Goal: Information Seeking & Learning: Learn about a topic

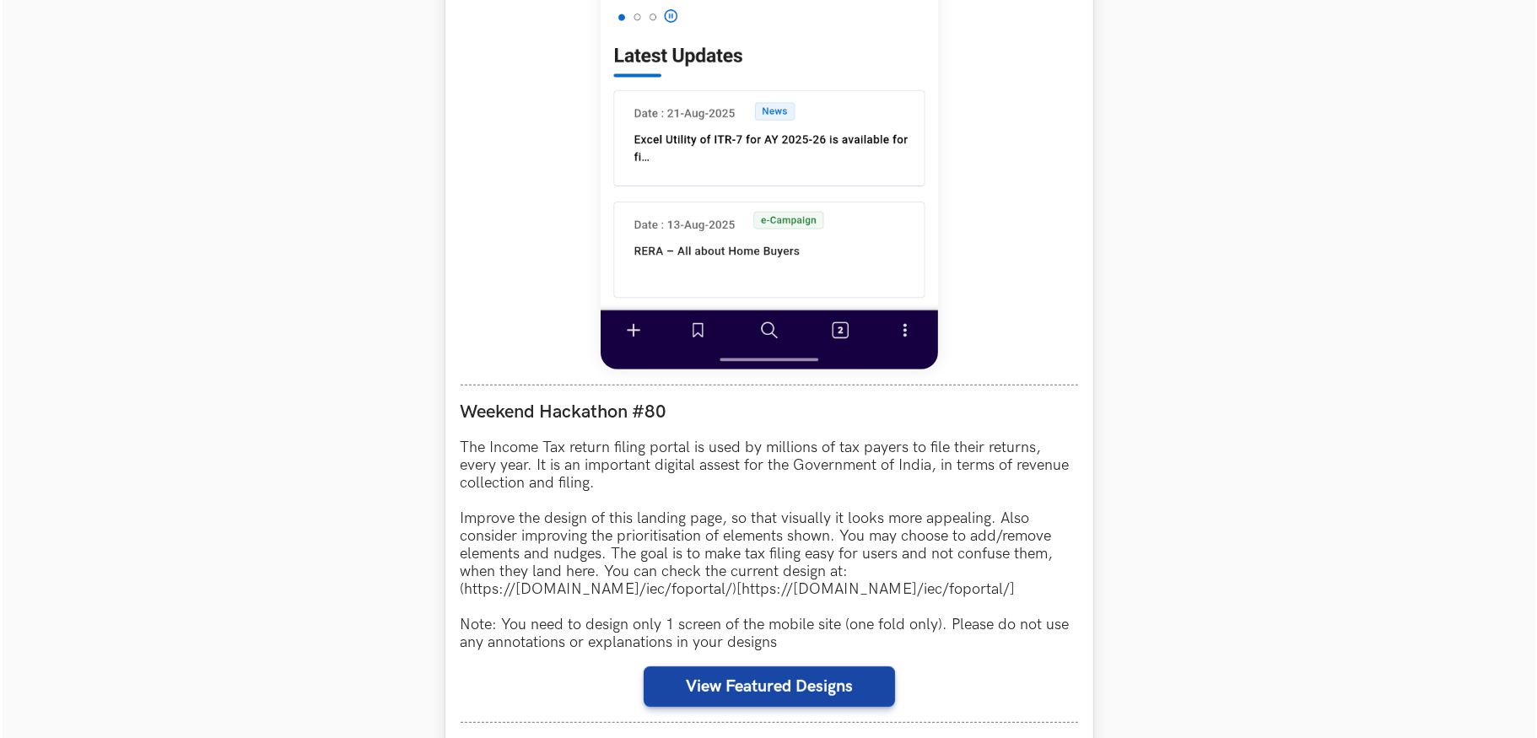
scroll to position [1434, 0]
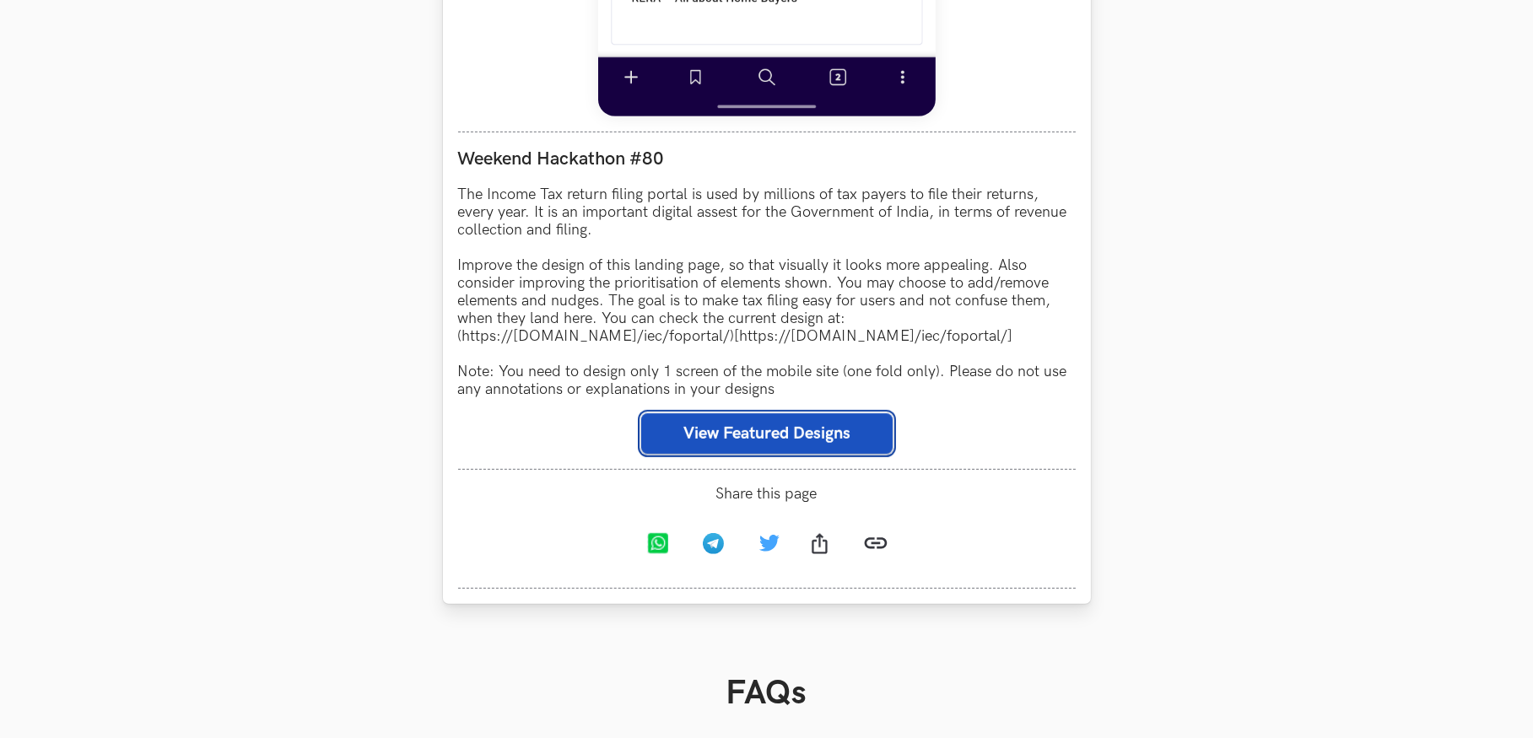
click at [701, 454] on button "View Featured Designs" at bounding box center [766, 433] width 251 height 40
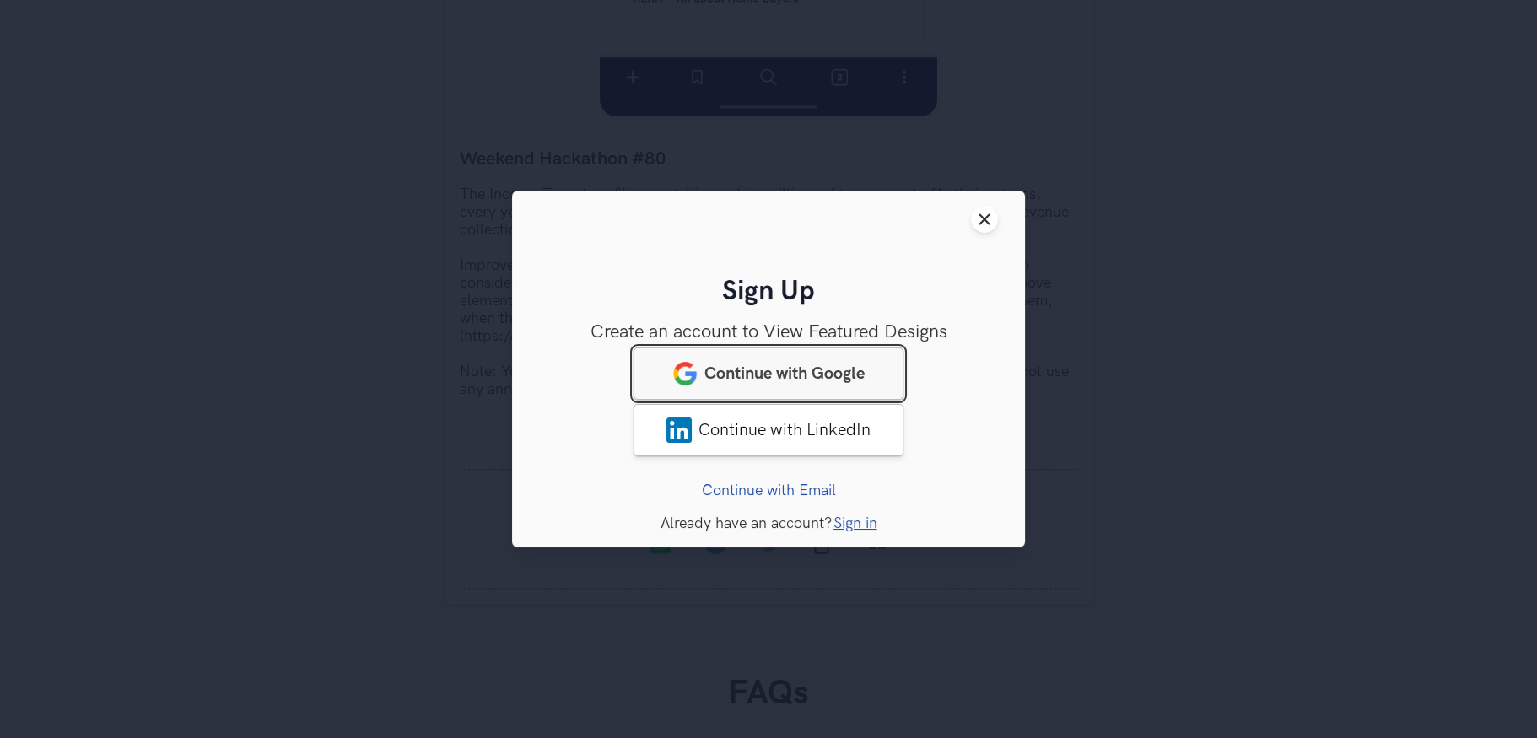
click at [709, 369] on span "Continue with Google" at bounding box center [784, 374] width 160 height 20
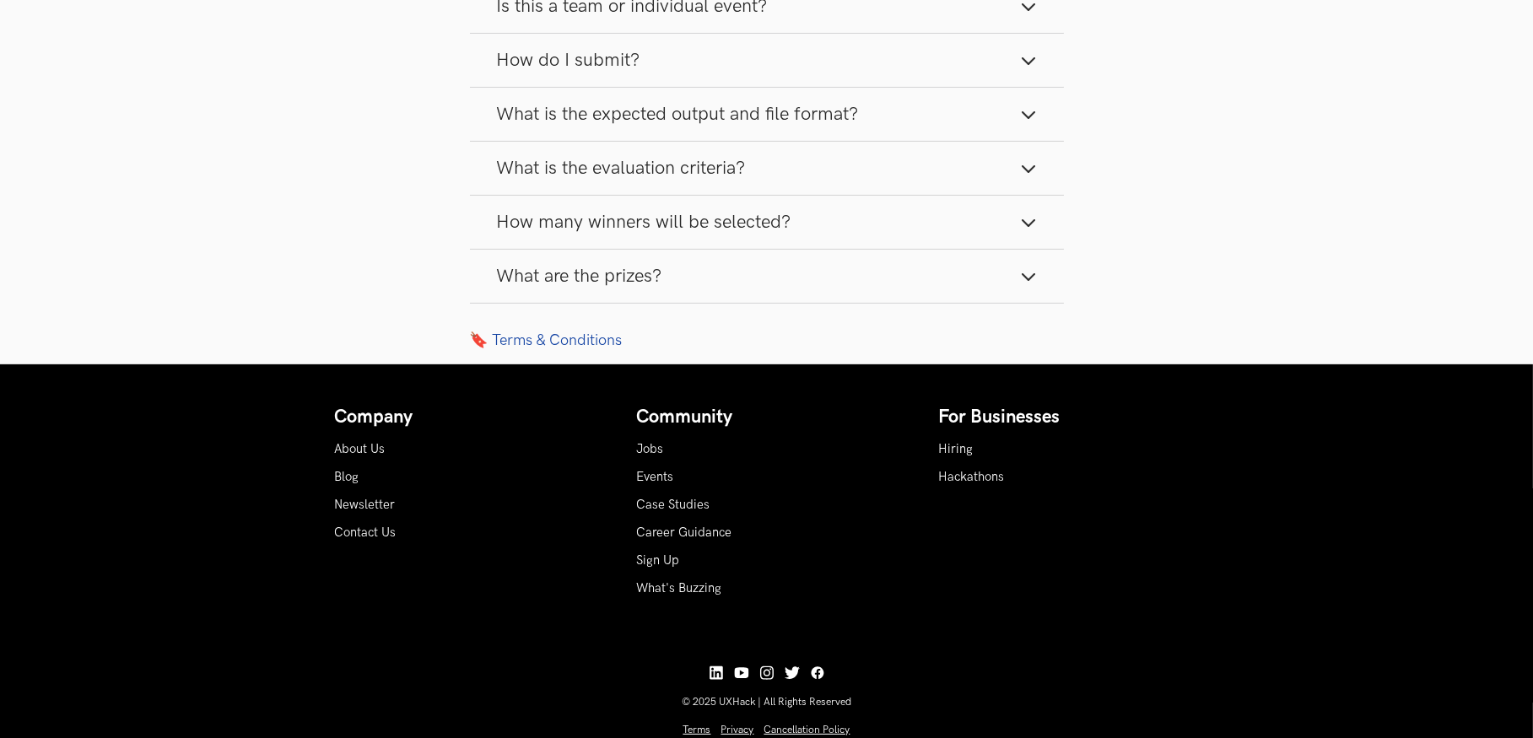
scroll to position [675, 0]
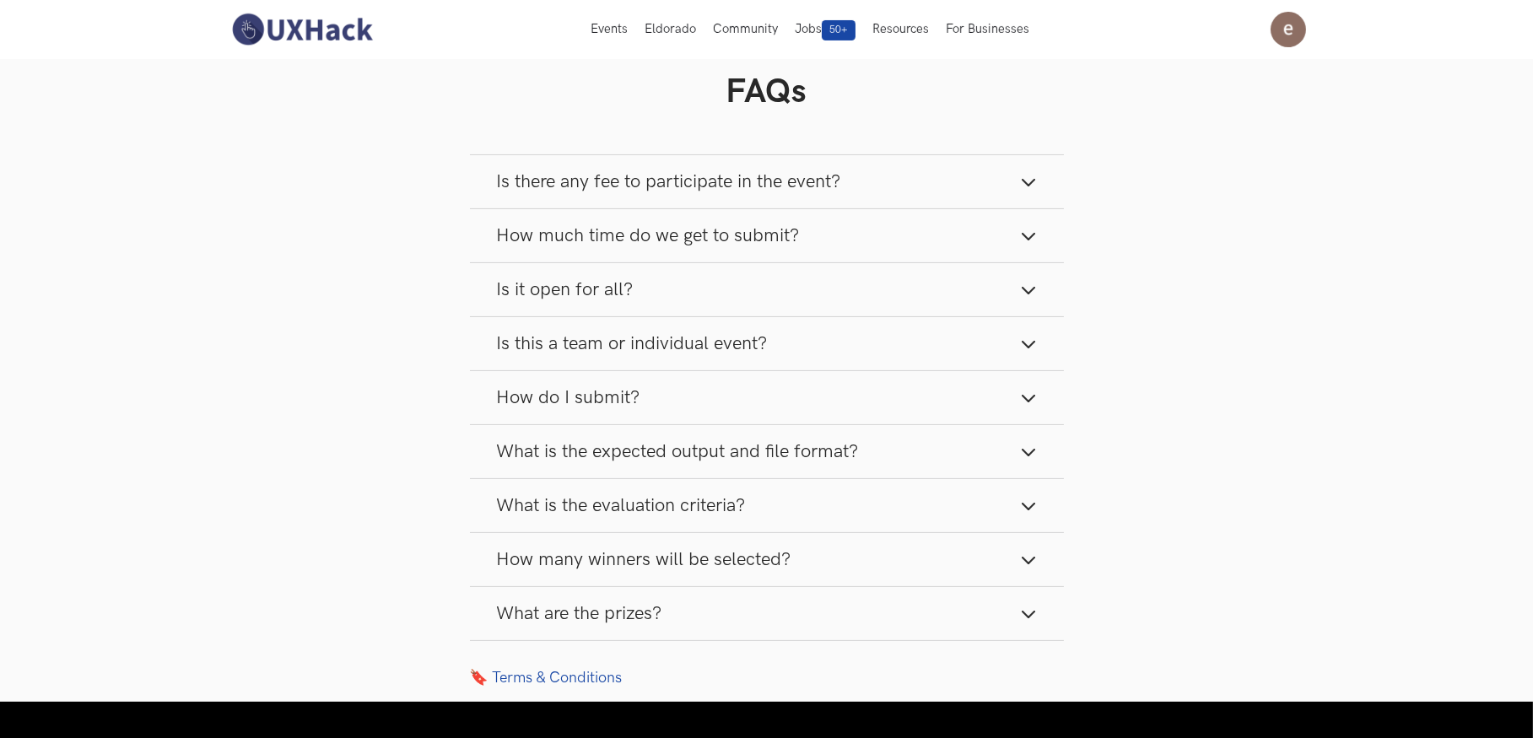
click at [1018, 202] on button "Is there any fee to participate in the event?" at bounding box center [767, 181] width 594 height 53
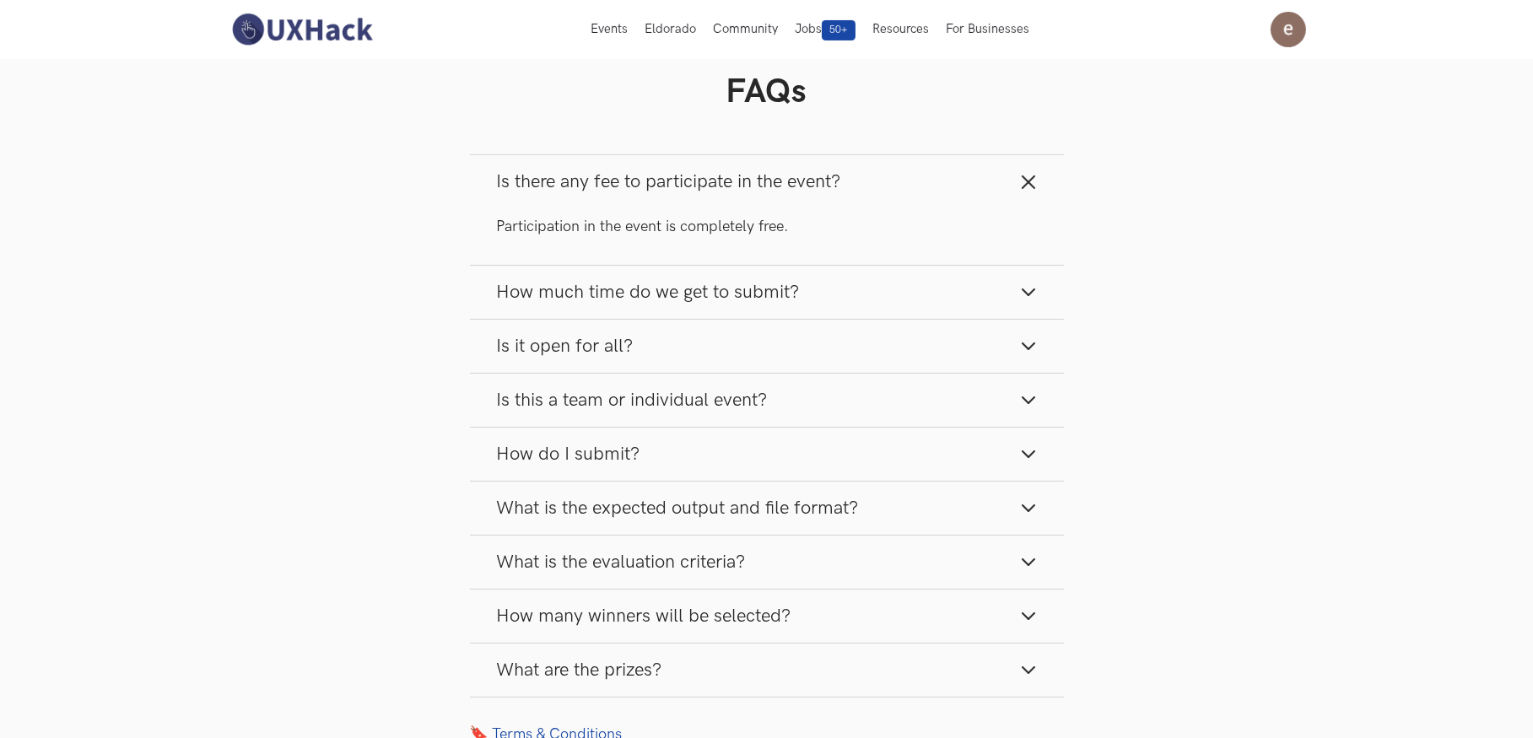
click at [1017, 208] on button "Is there any fee to participate in the event?" at bounding box center [767, 181] width 594 height 53
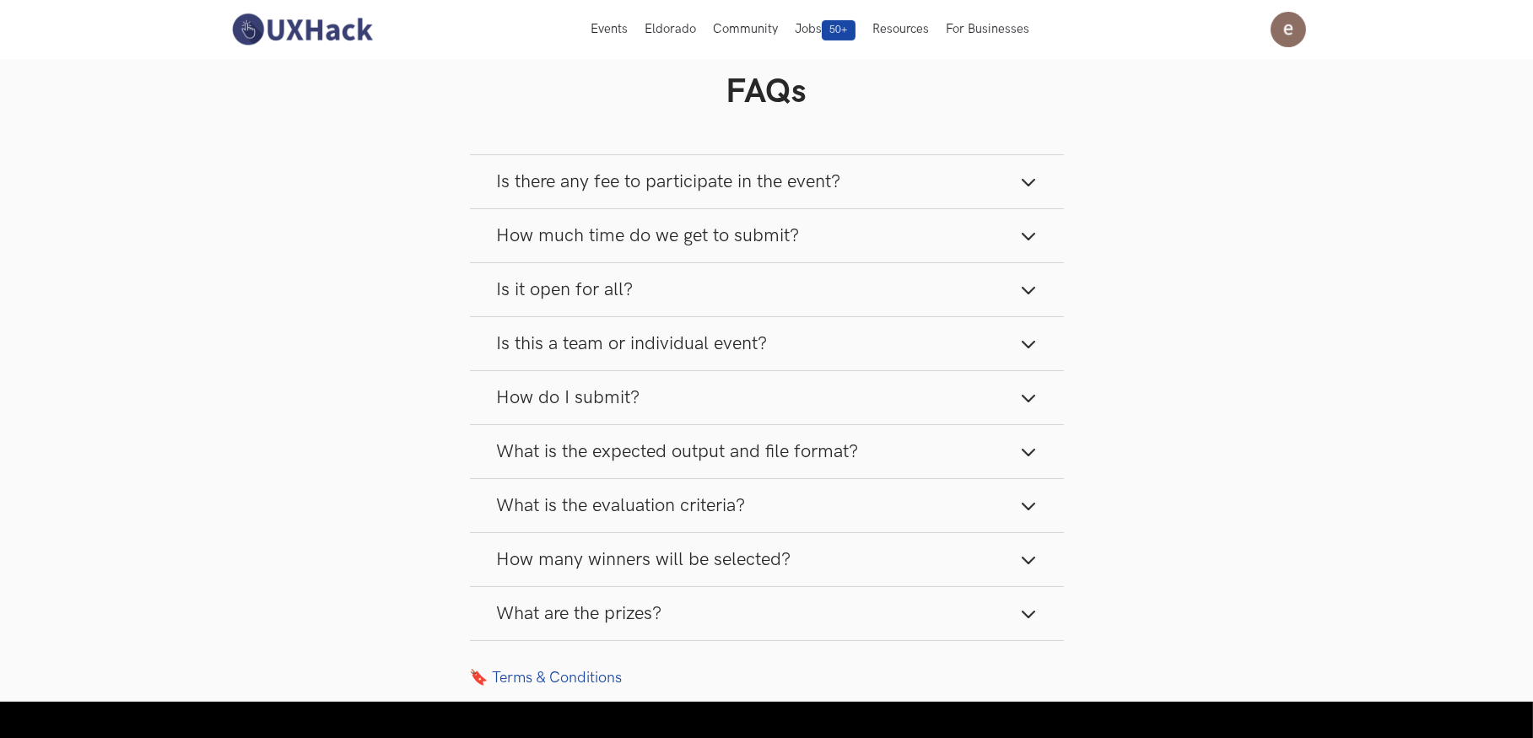
click at [1016, 262] on button "How much time do we get to submit?" at bounding box center [767, 235] width 594 height 53
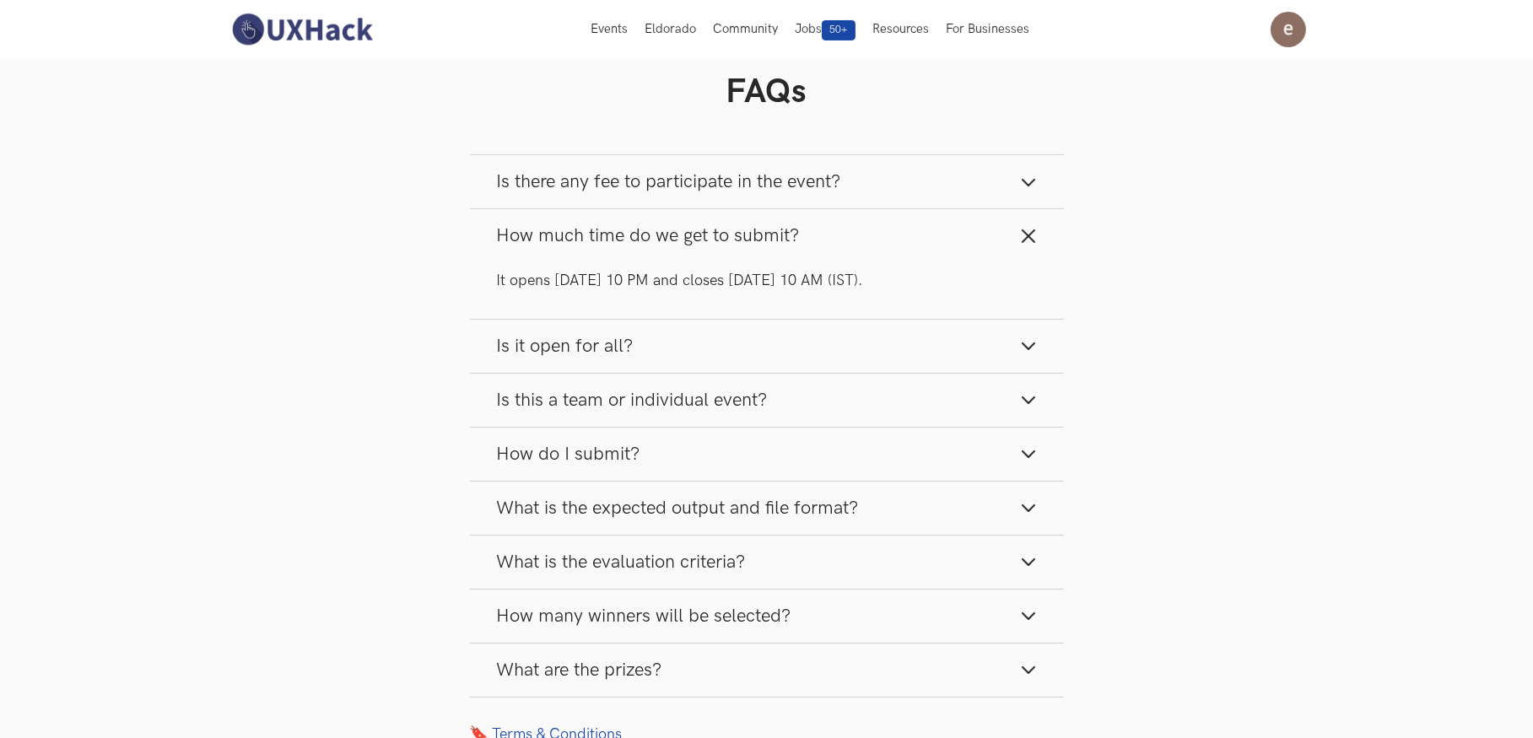
click at [1020, 245] on icon "button" at bounding box center [1028, 236] width 17 height 17
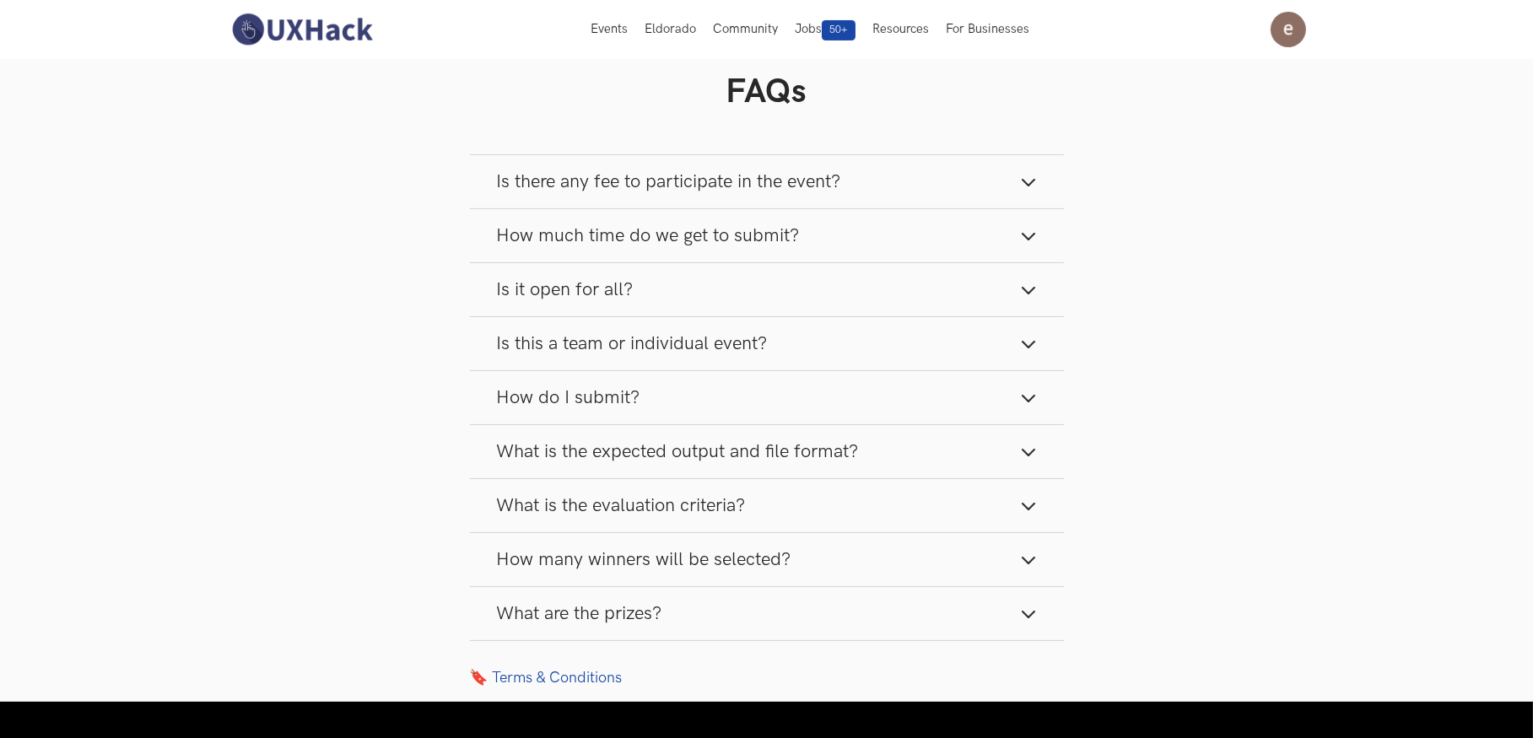
click at [1017, 370] on button "Is this a team or individual event?" at bounding box center [767, 343] width 594 height 53
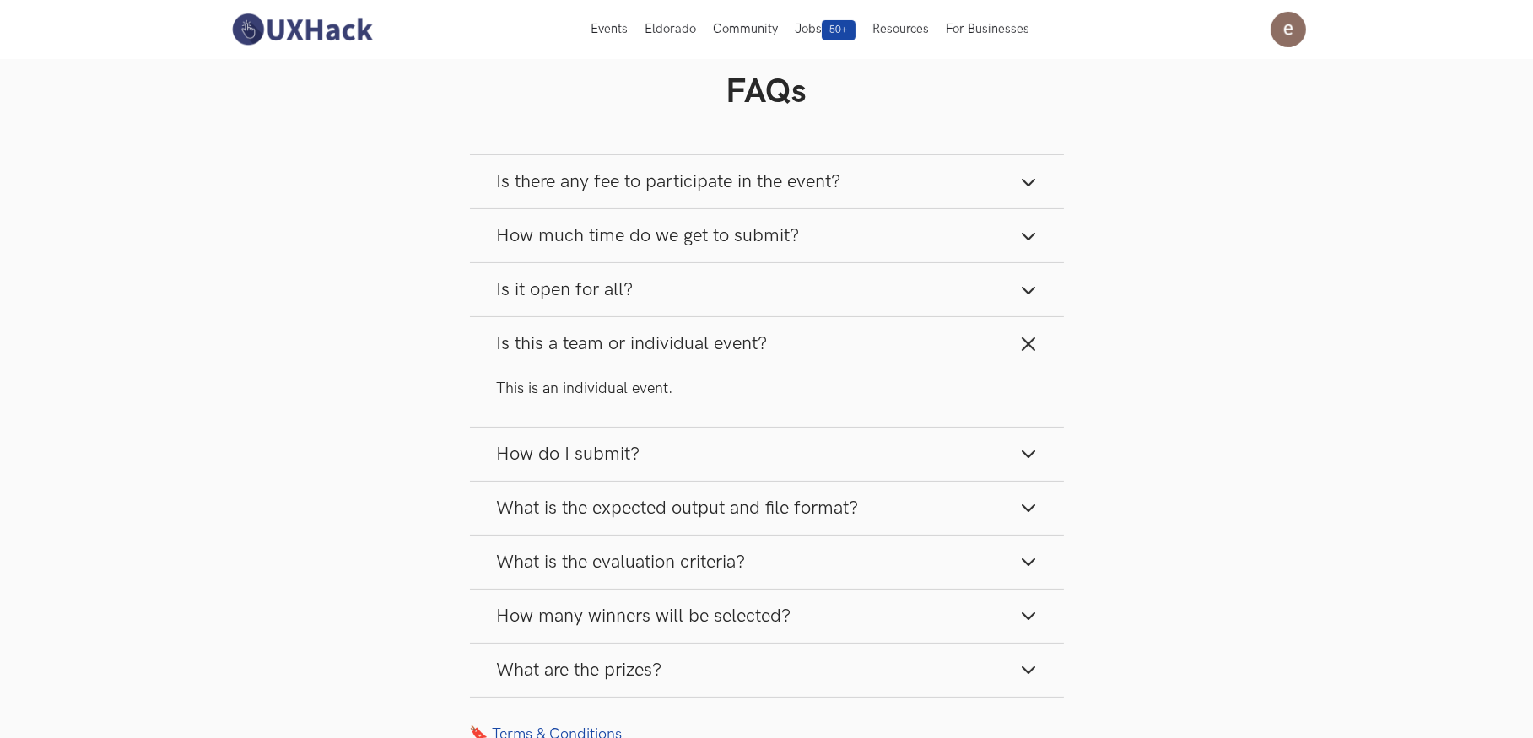
click at [1017, 370] on button "Is this a team or individual event?" at bounding box center [767, 343] width 594 height 53
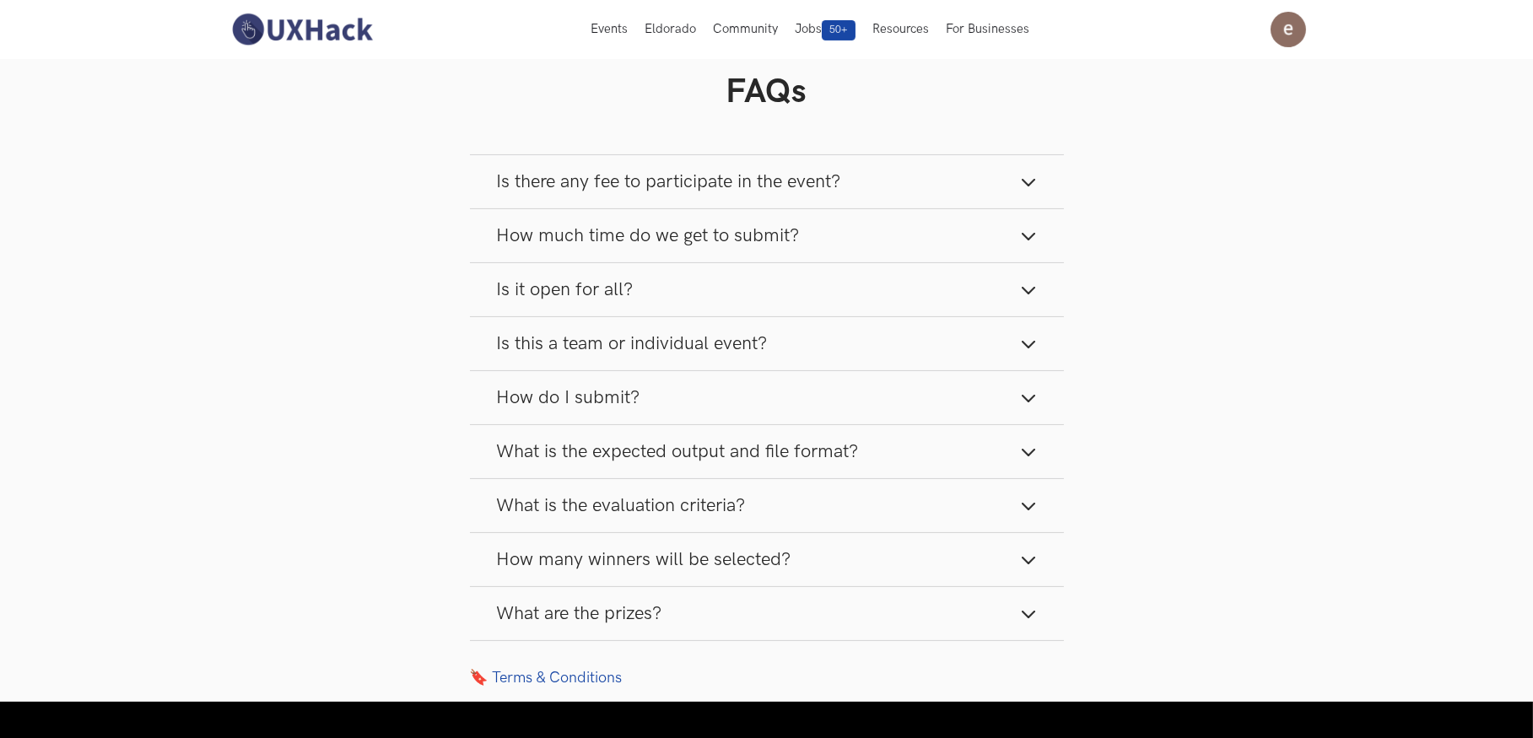
click at [1024, 407] on icon "button" at bounding box center [1028, 398] width 17 height 17
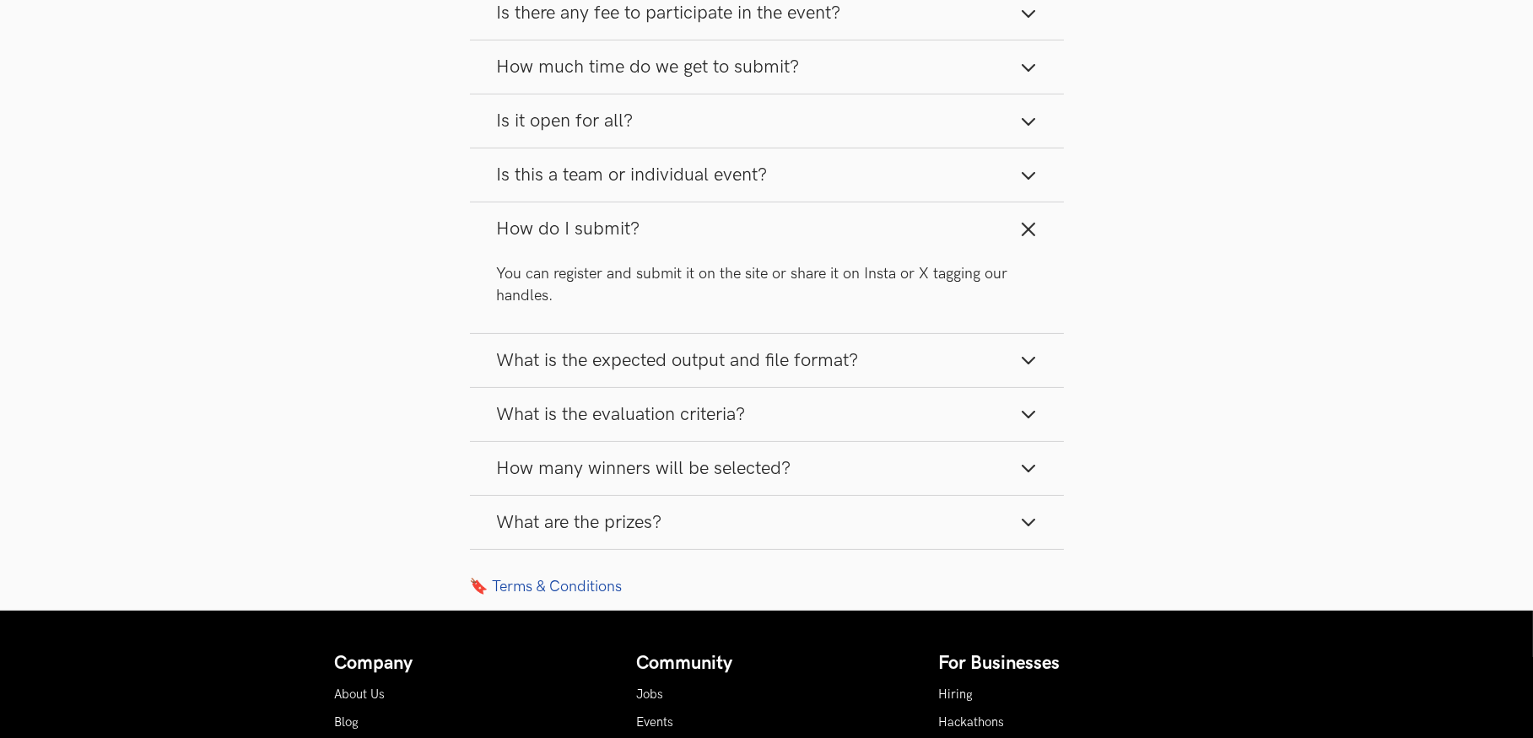
scroll to position [928, 0]
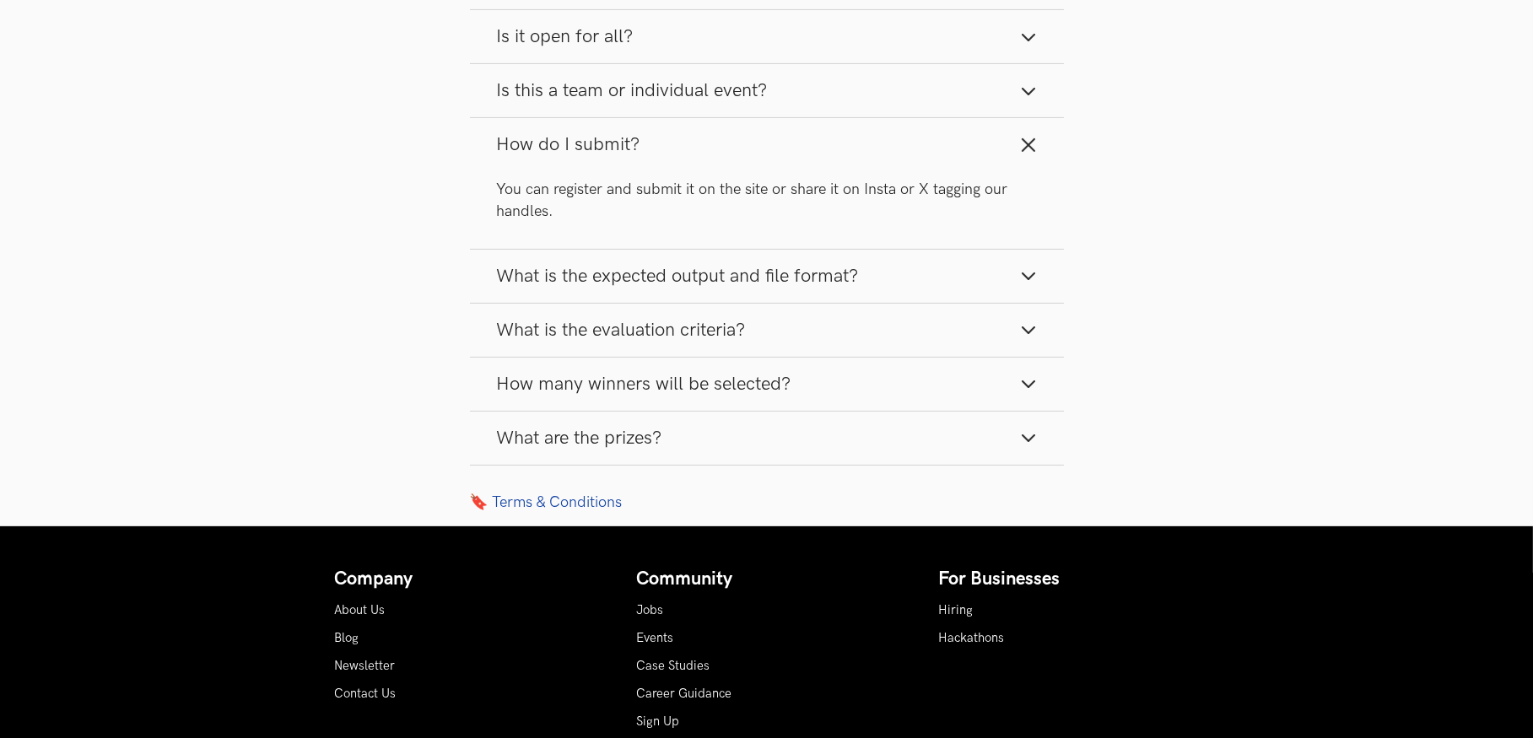
click at [1011, 303] on button "What is the expected output and file format?" at bounding box center [767, 276] width 594 height 53
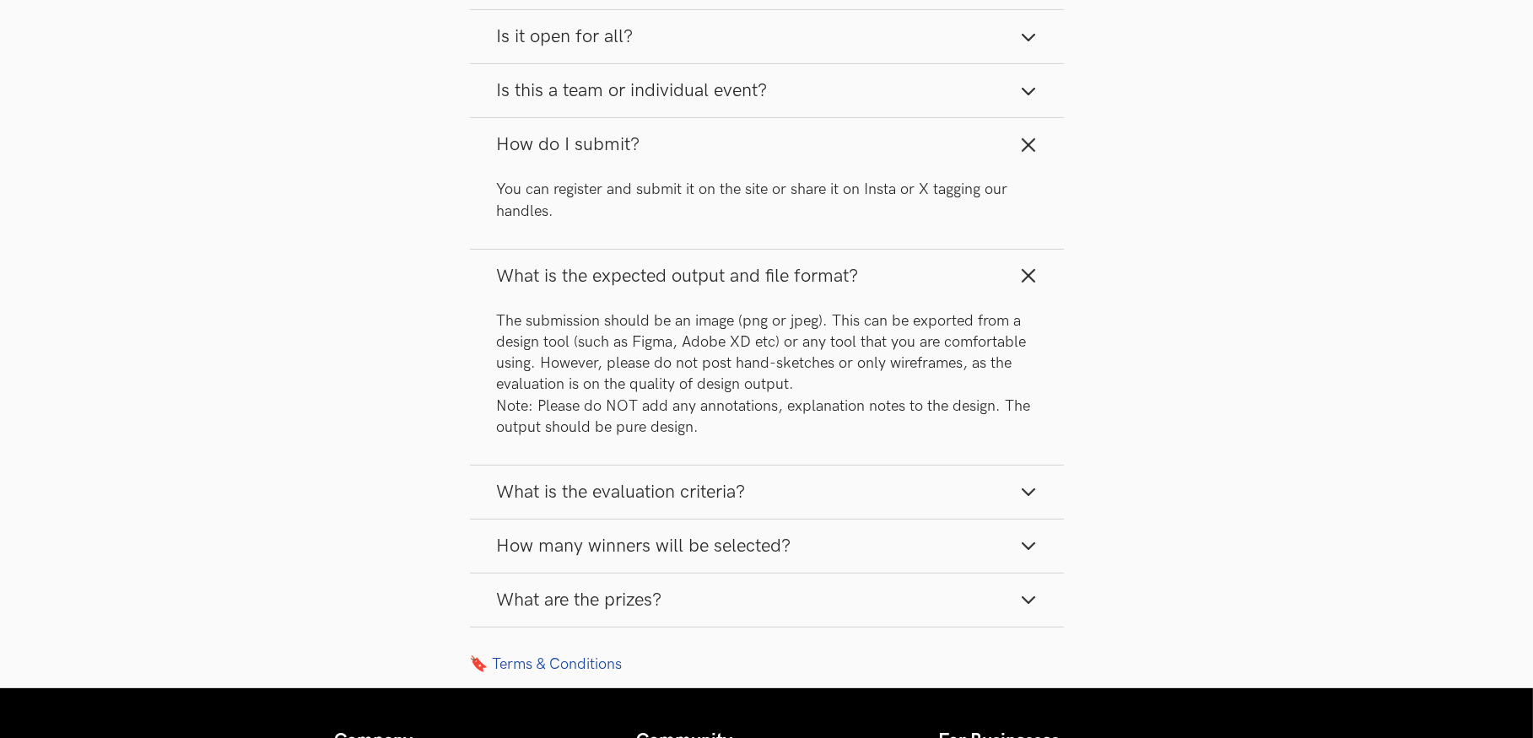
click at [1031, 284] on icon "button" at bounding box center [1028, 275] width 17 height 17
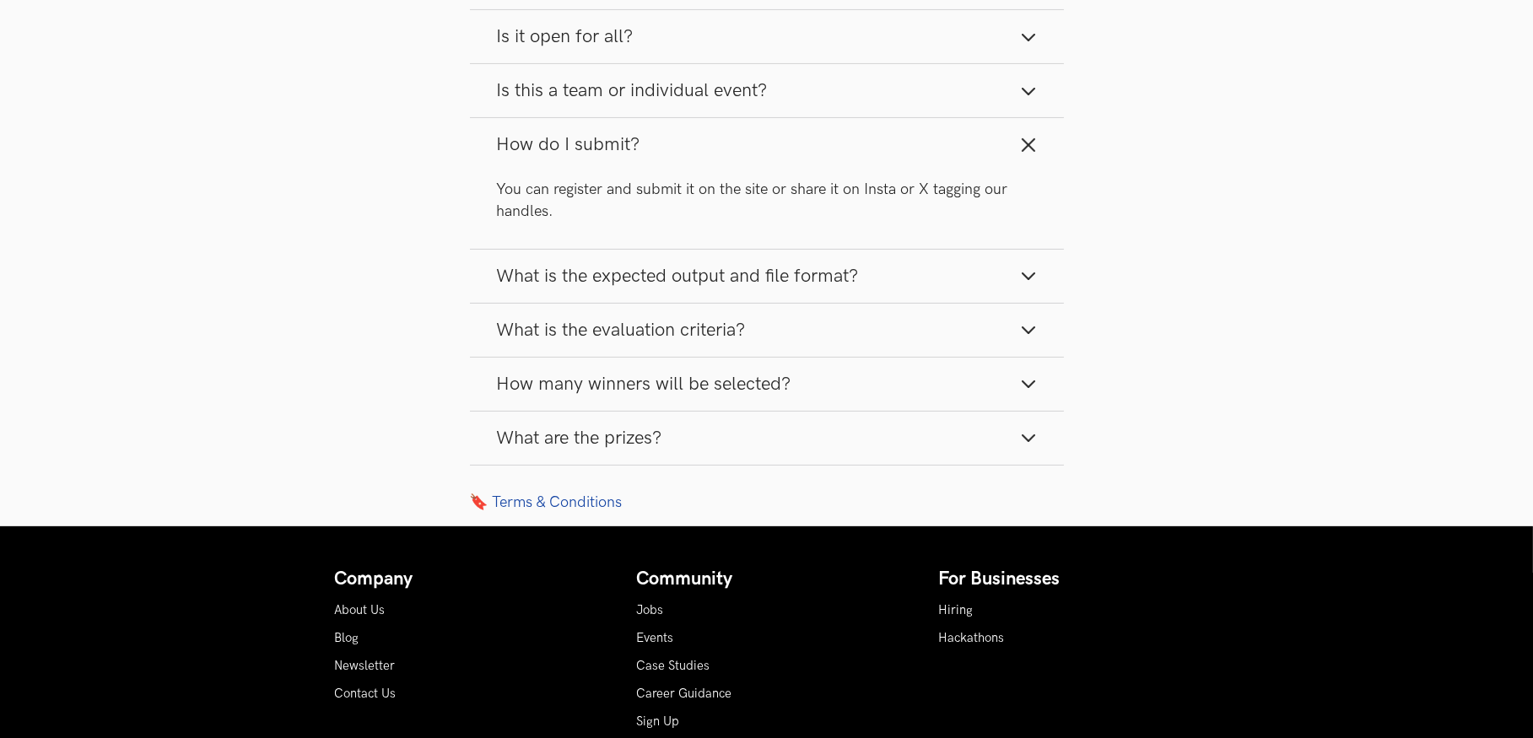
click at [1024, 338] on icon "button" at bounding box center [1028, 329] width 17 height 17
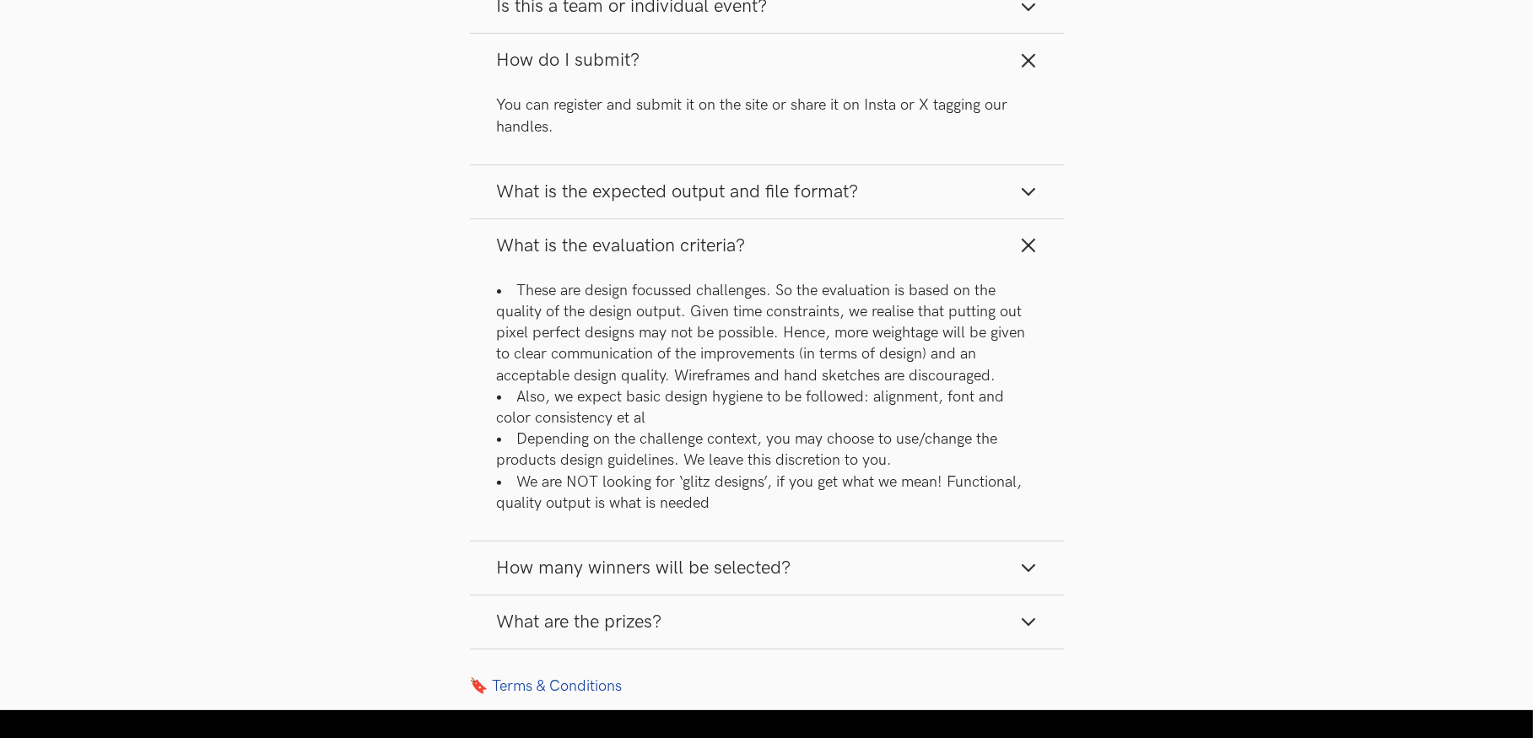
scroll to position [1097, 0]
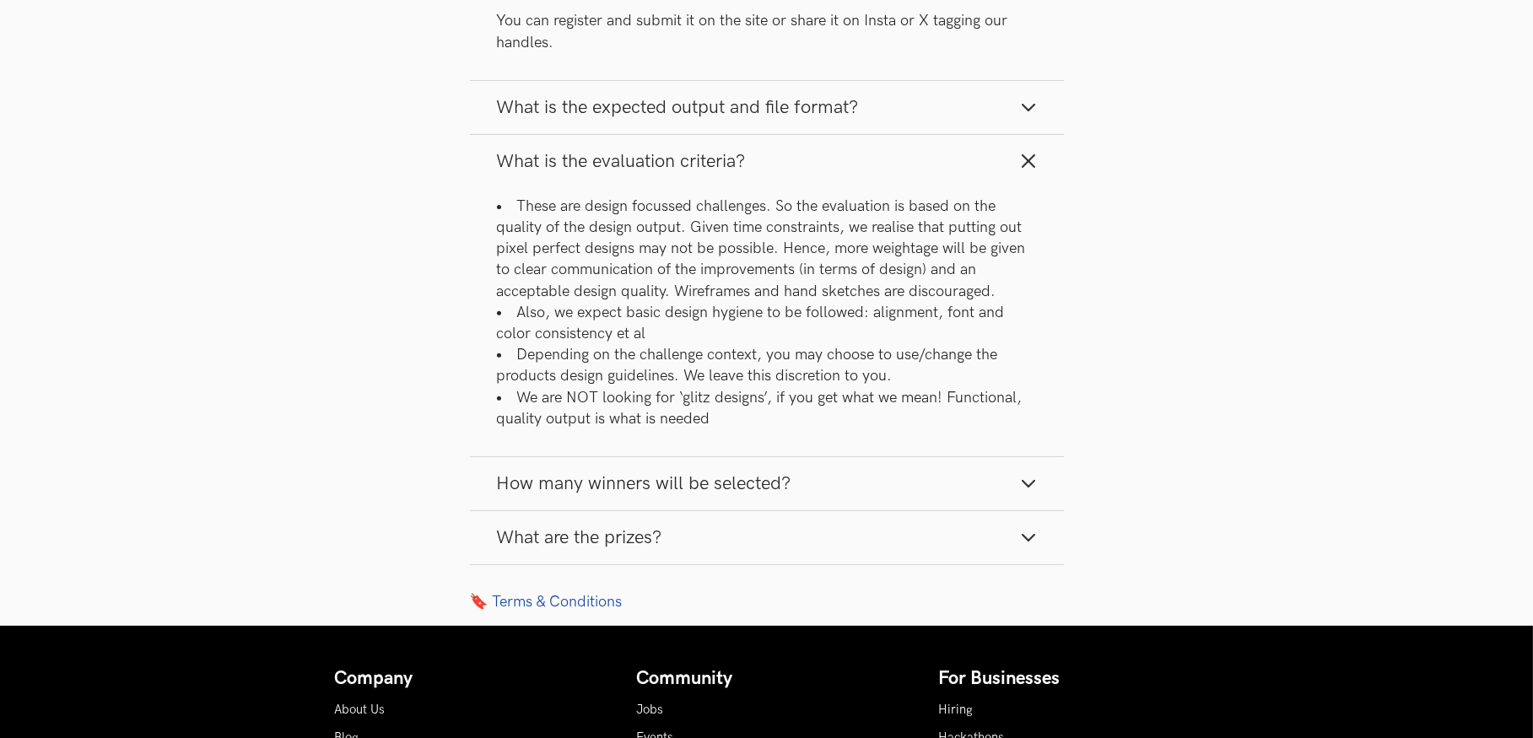
click at [1000, 510] on button "How many winners will be selected?" at bounding box center [767, 483] width 594 height 53
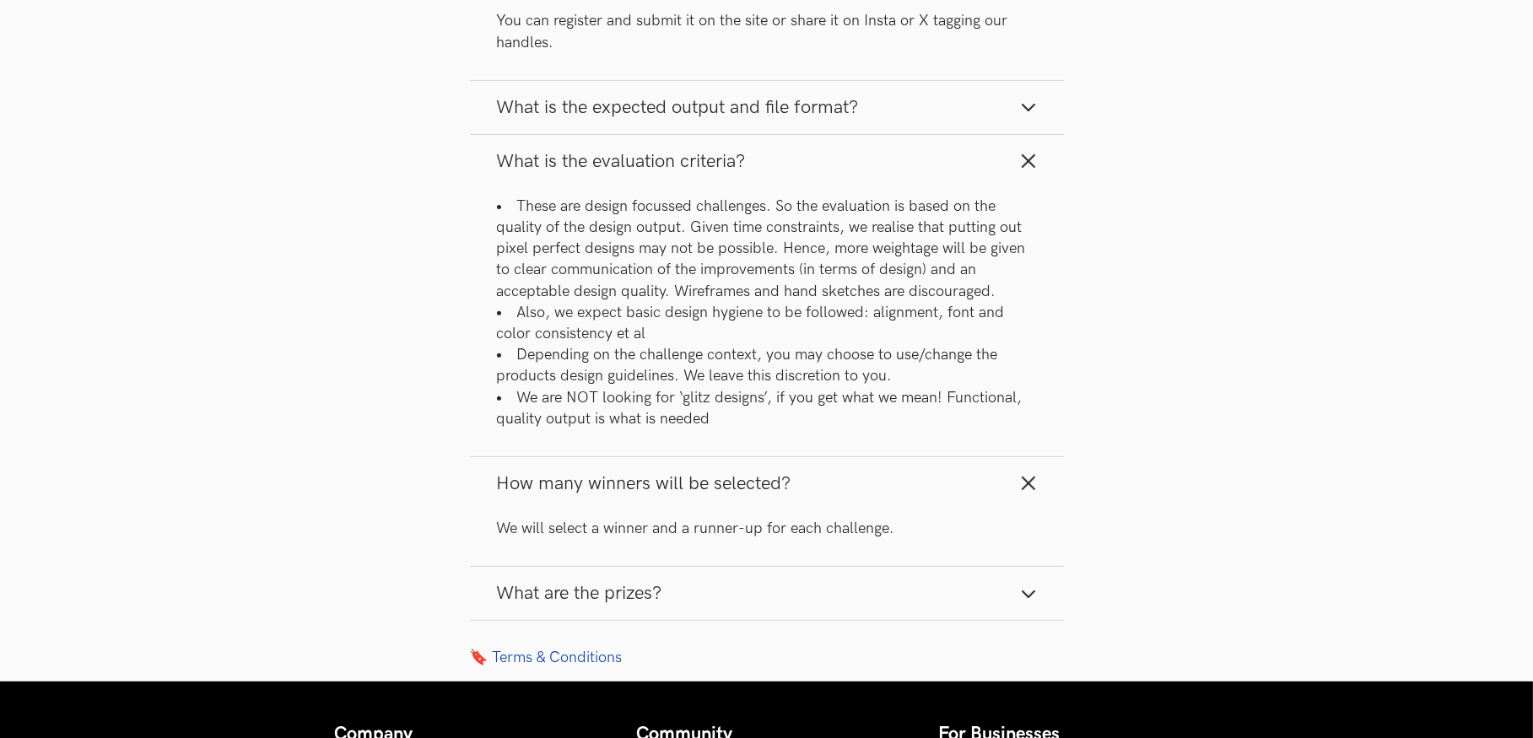
scroll to position [1265, 0]
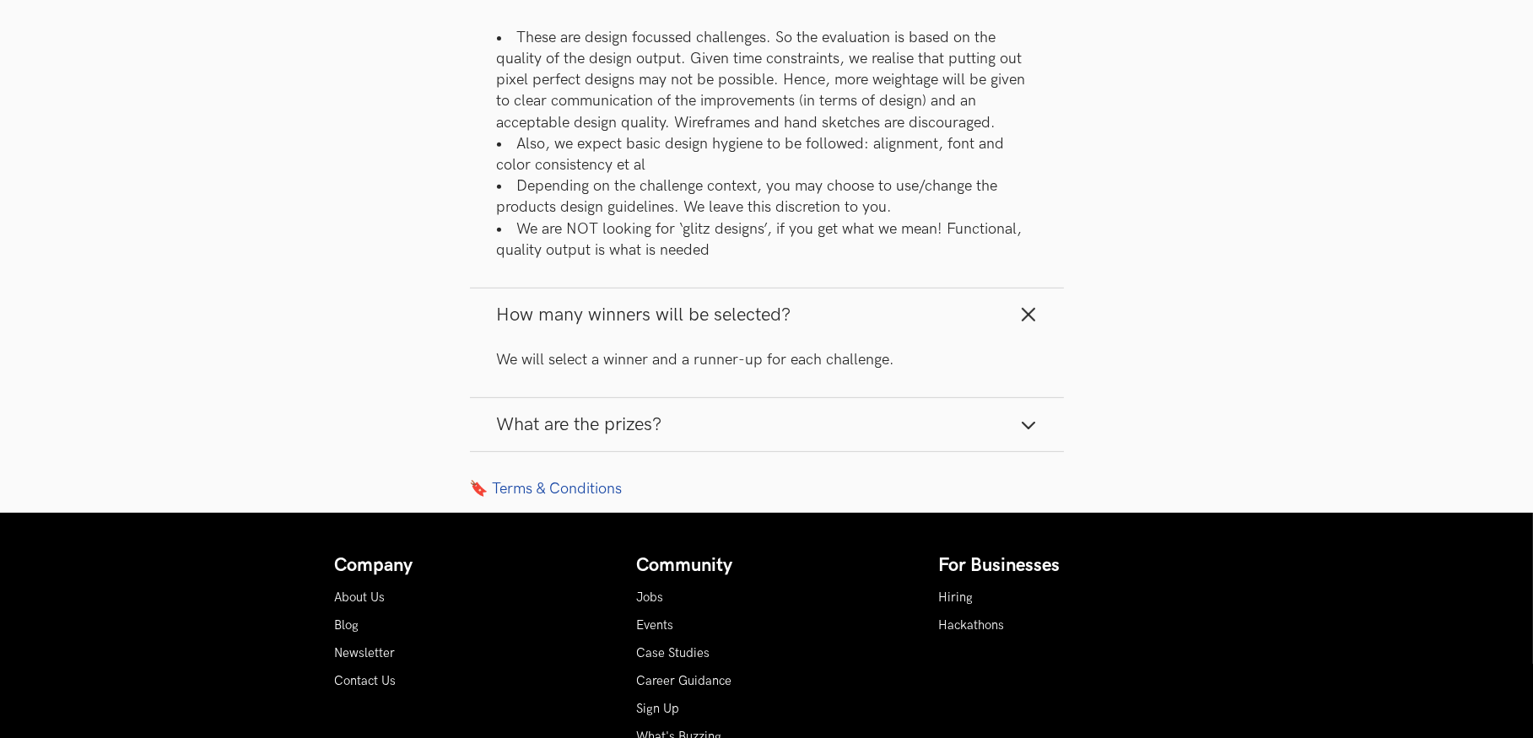
click at [1008, 451] on button "What are the prizes?" at bounding box center [767, 424] width 594 height 53
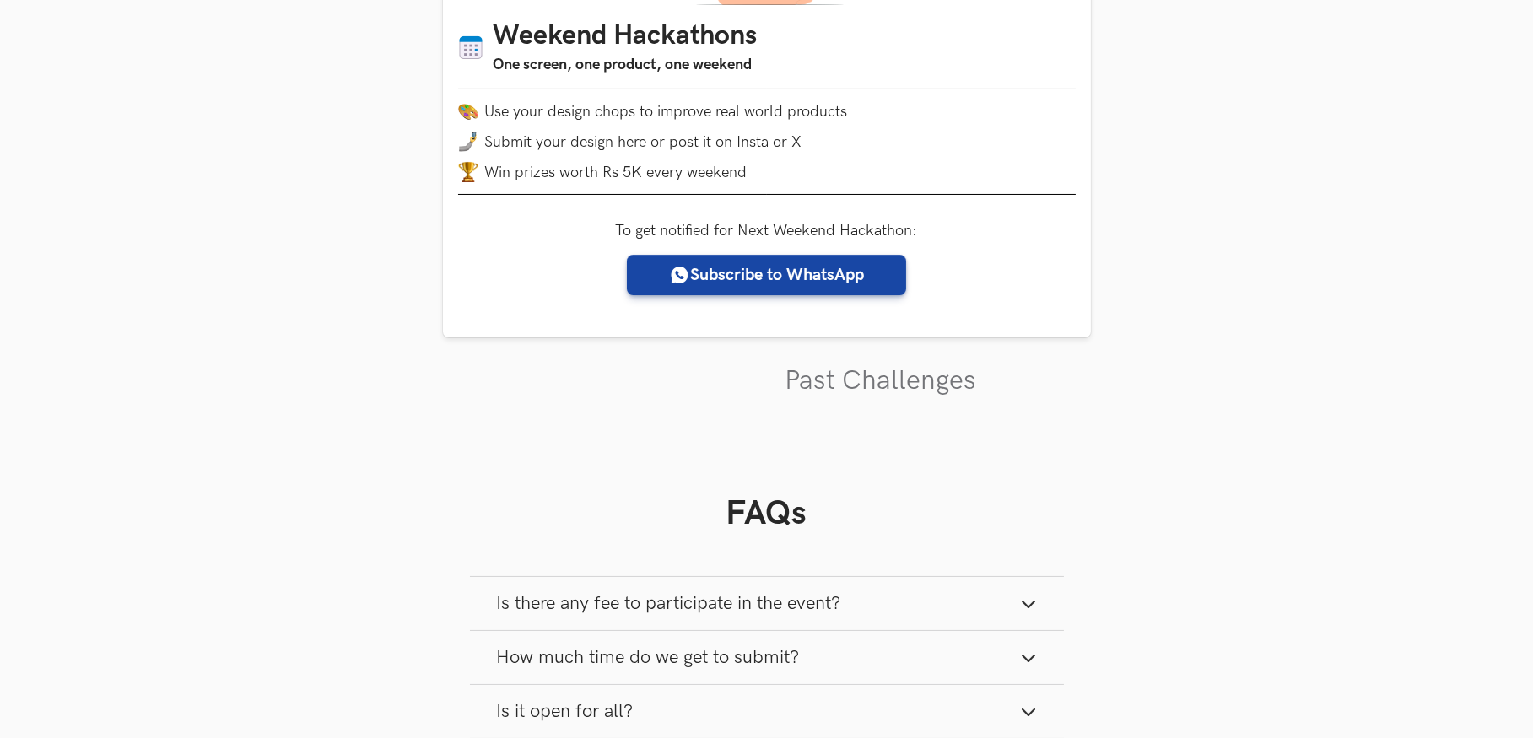
scroll to position [337, 0]
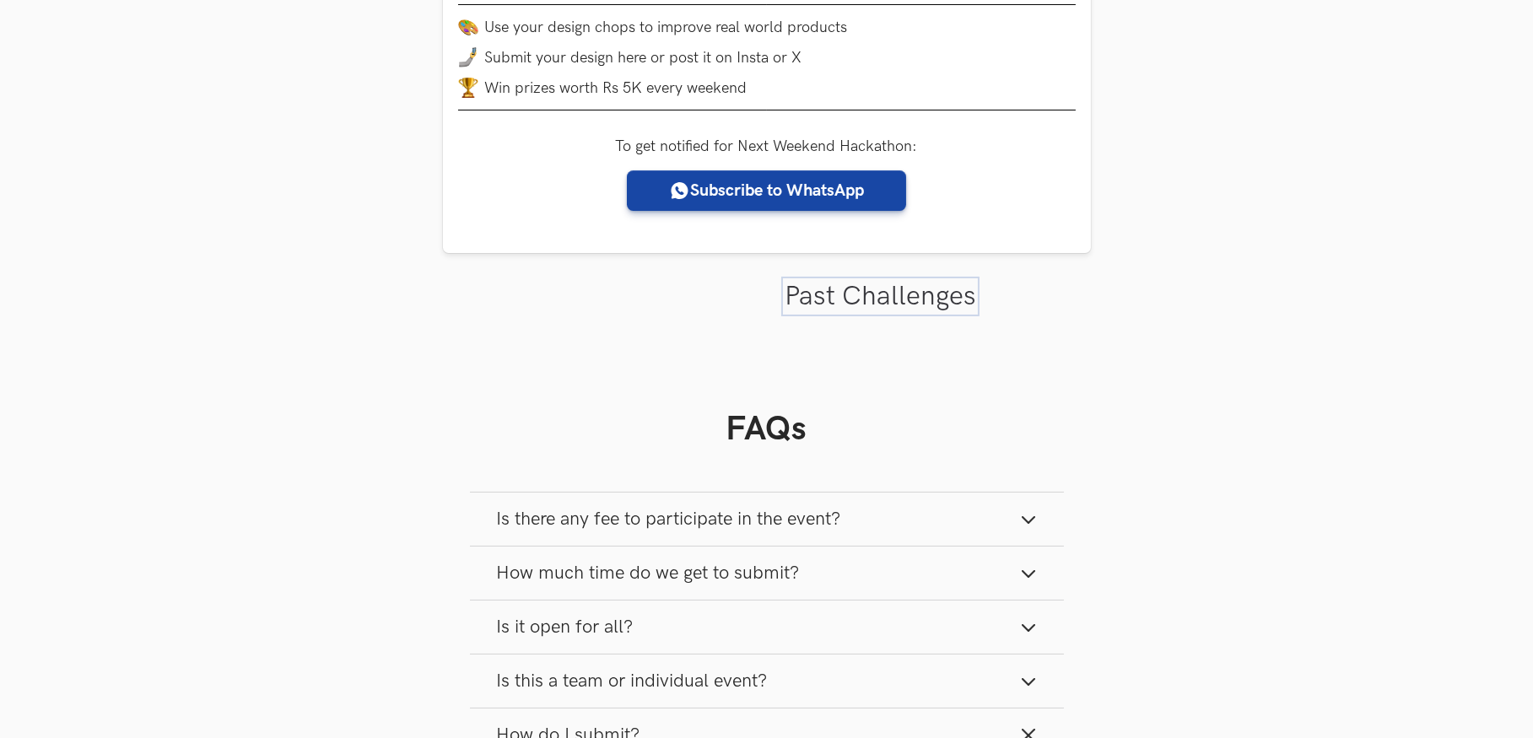
click at [838, 313] on link "Past Challenges" at bounding box center [879, 296] width 191 height 33
click at [838, 313] on link "Past Challenges" at bounding box center [881, 296] width 188 height 33
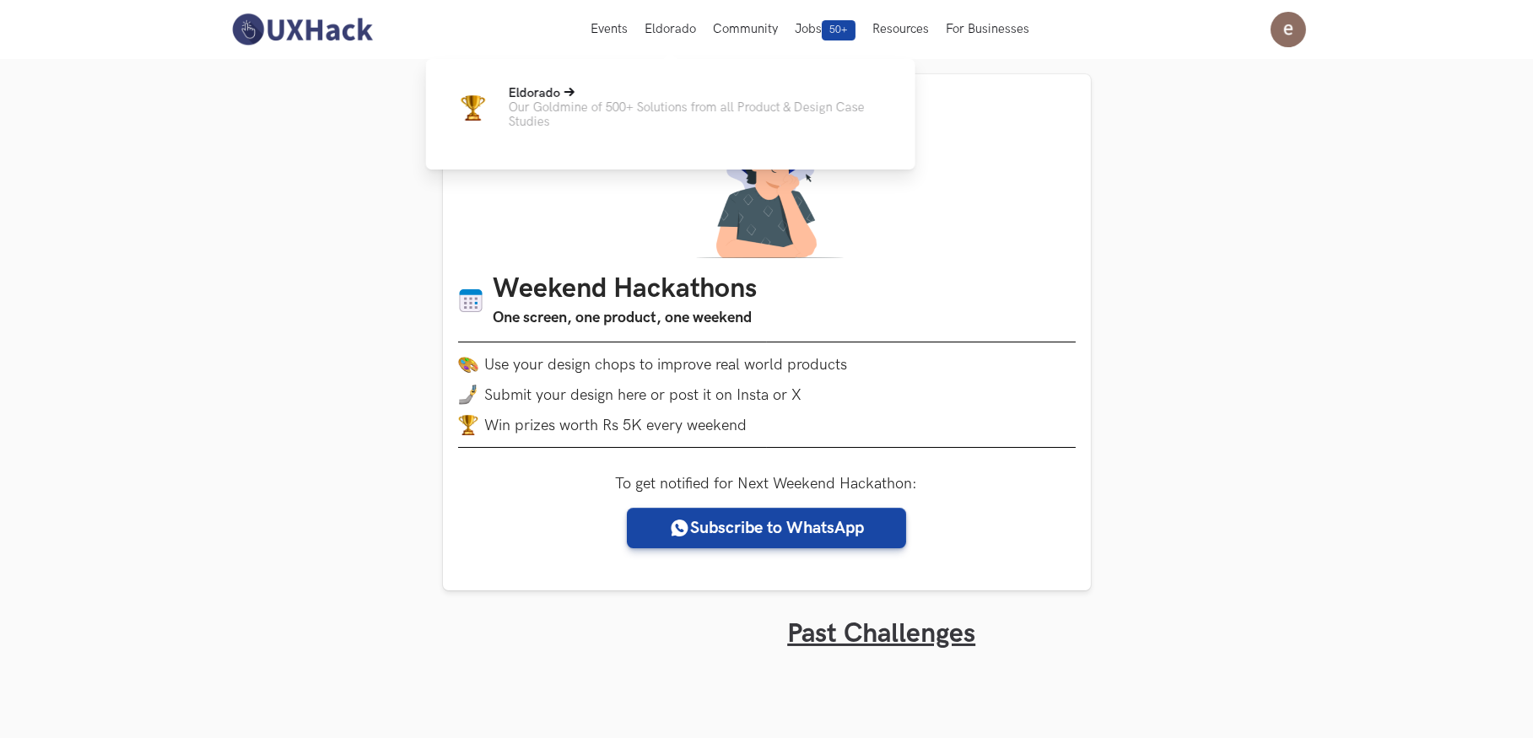
click at [659, 114] on p "Our Goldmine of 500+ Solutions from all Product & Design Case Studies" at bounding box center [699, 114] width 380 height 29
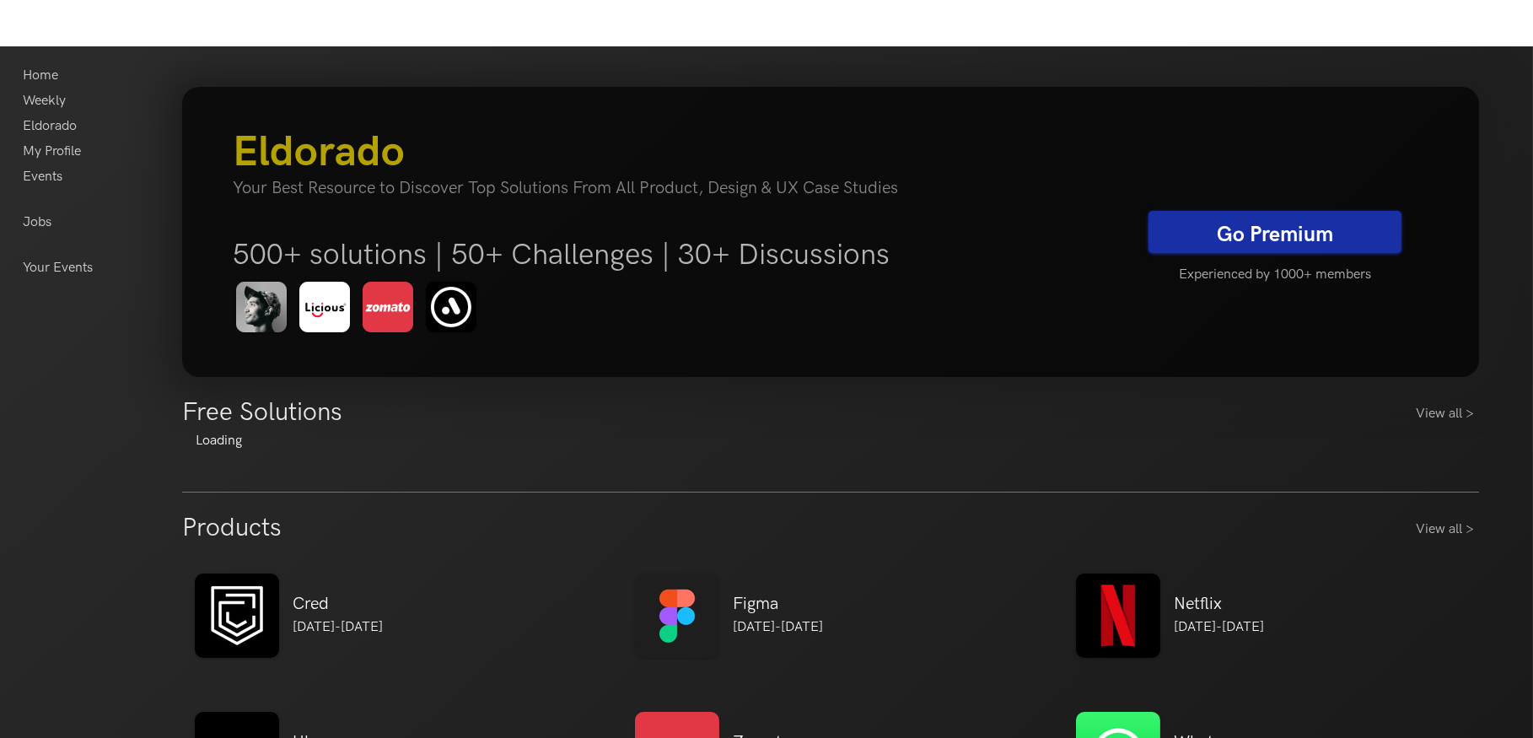
scroll to position [337, 0]
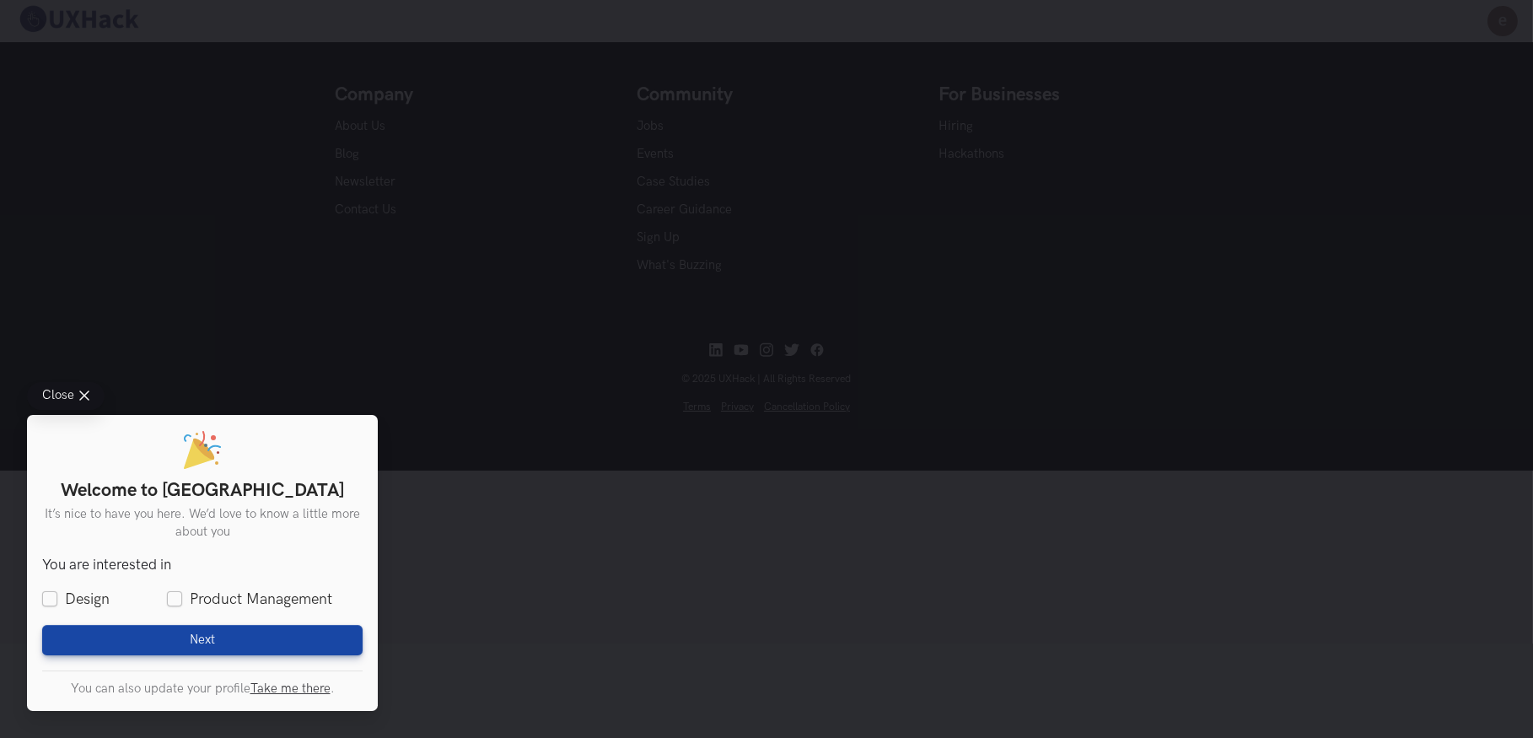
click at [364, 421] on div "Welcome to UXHack It’s nice to have you here. We’d love to know a little more a…" at bounding box center [202, 563] width 351 height 296
click at [463, 304] on div "Close Welcome to UXHack It’s nice to have you here. We’d love to know a little …" at bounding box center [766, 369] width 1533 height 738
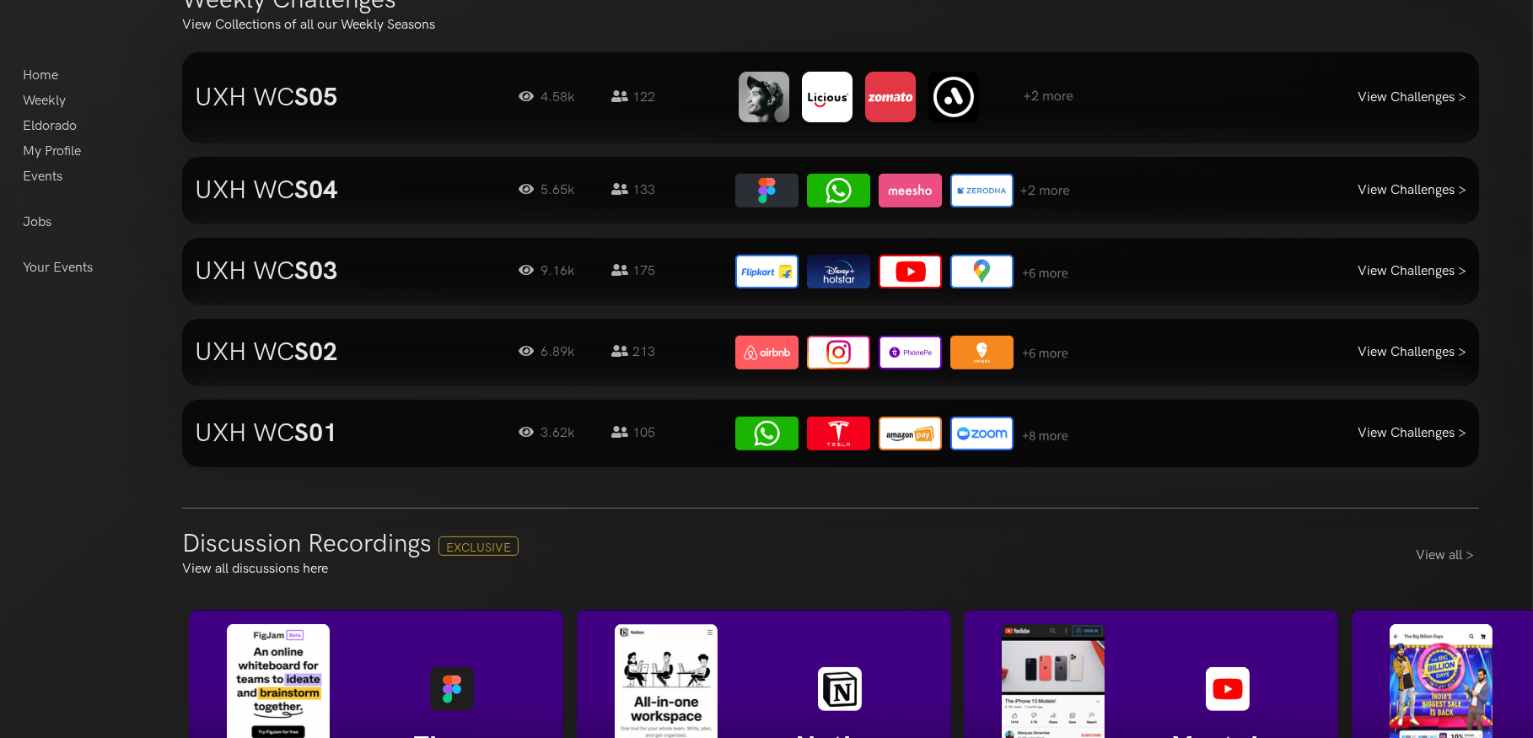
scroll to position [1518, 0]
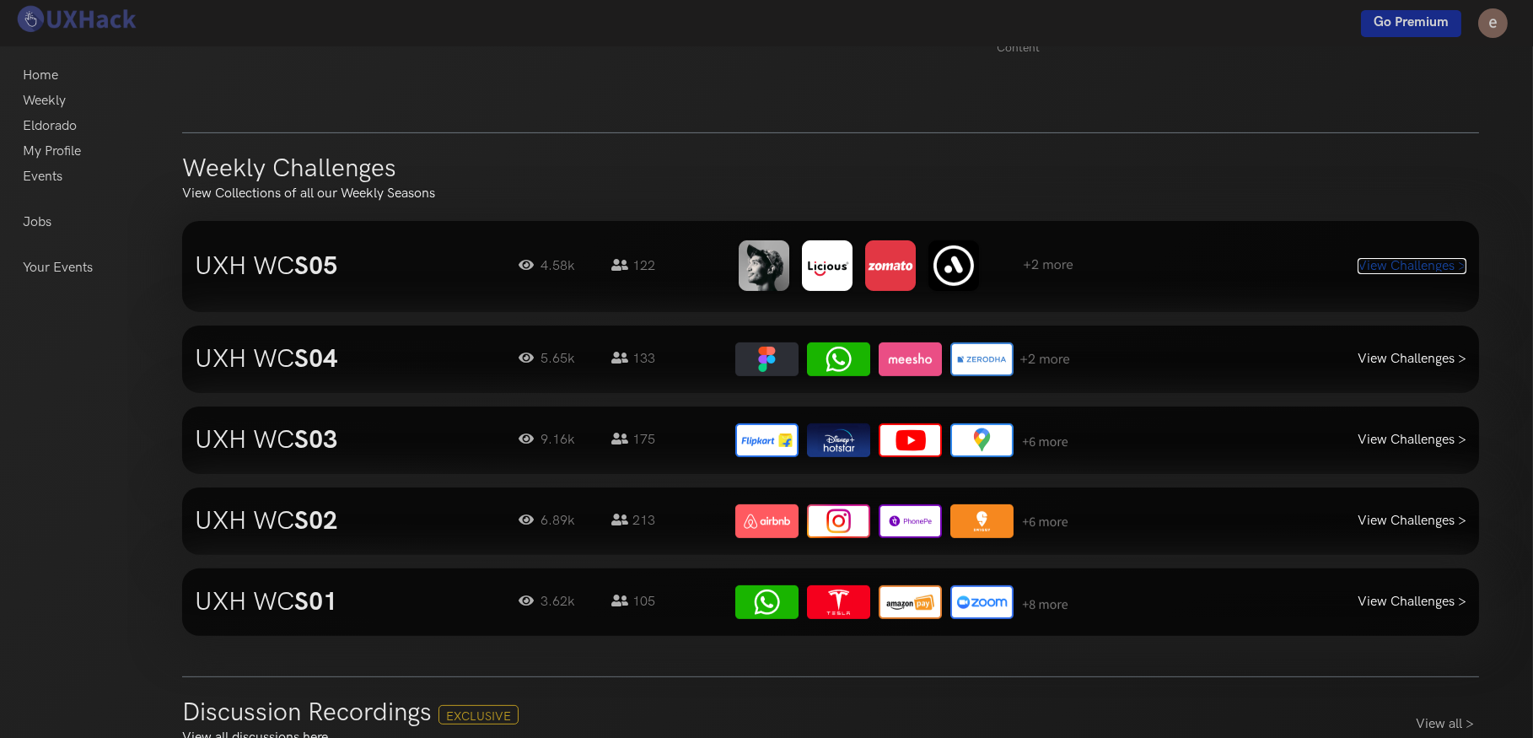
click at [1443, 267] on link "View Challenges >" at bounding box center [1412, 266] width 109 height 16
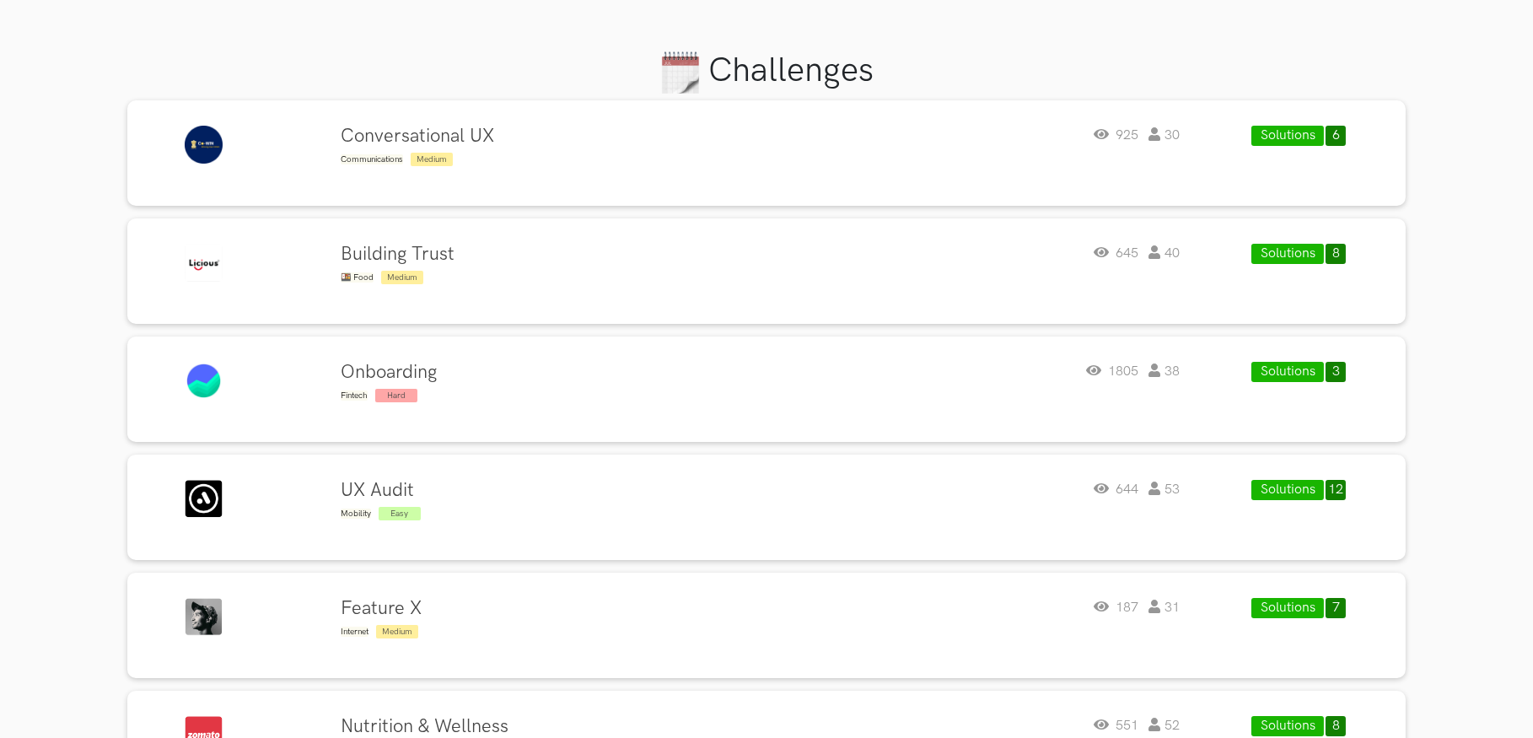
scroll to position [337, 0]
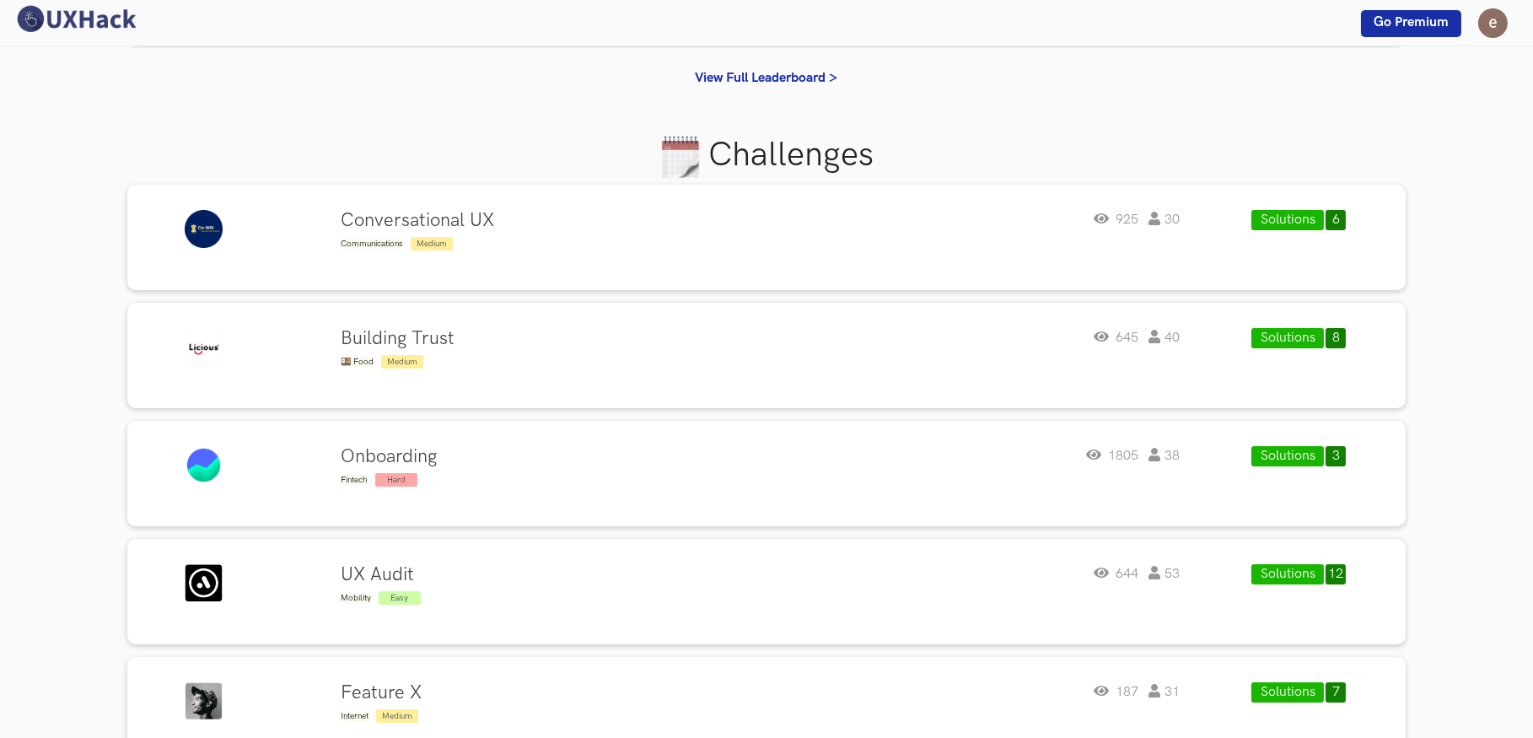
click at [1275, 212] on button "Solutions" at bounding box center [1288, 220] width 73 height 20
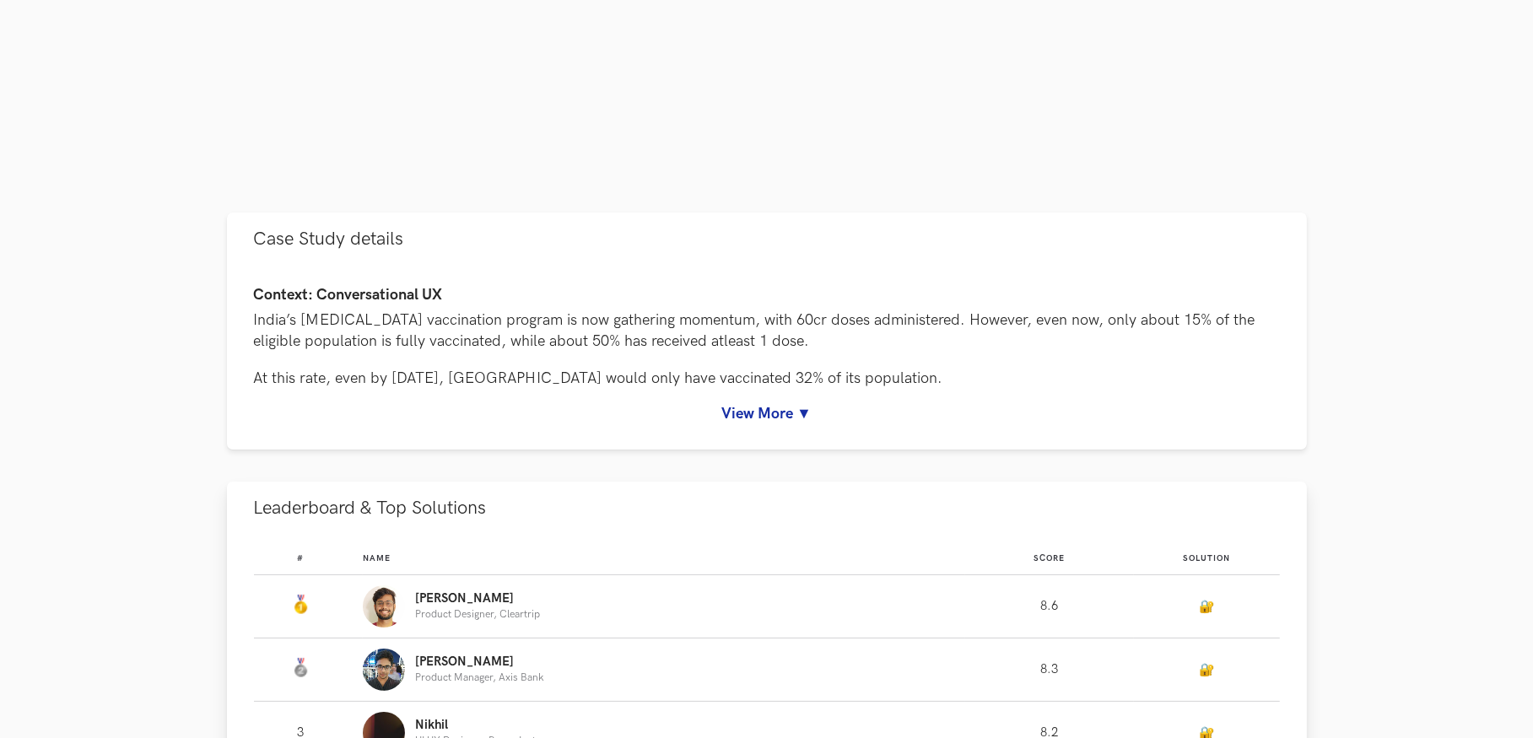
scroll to position [843, 0]
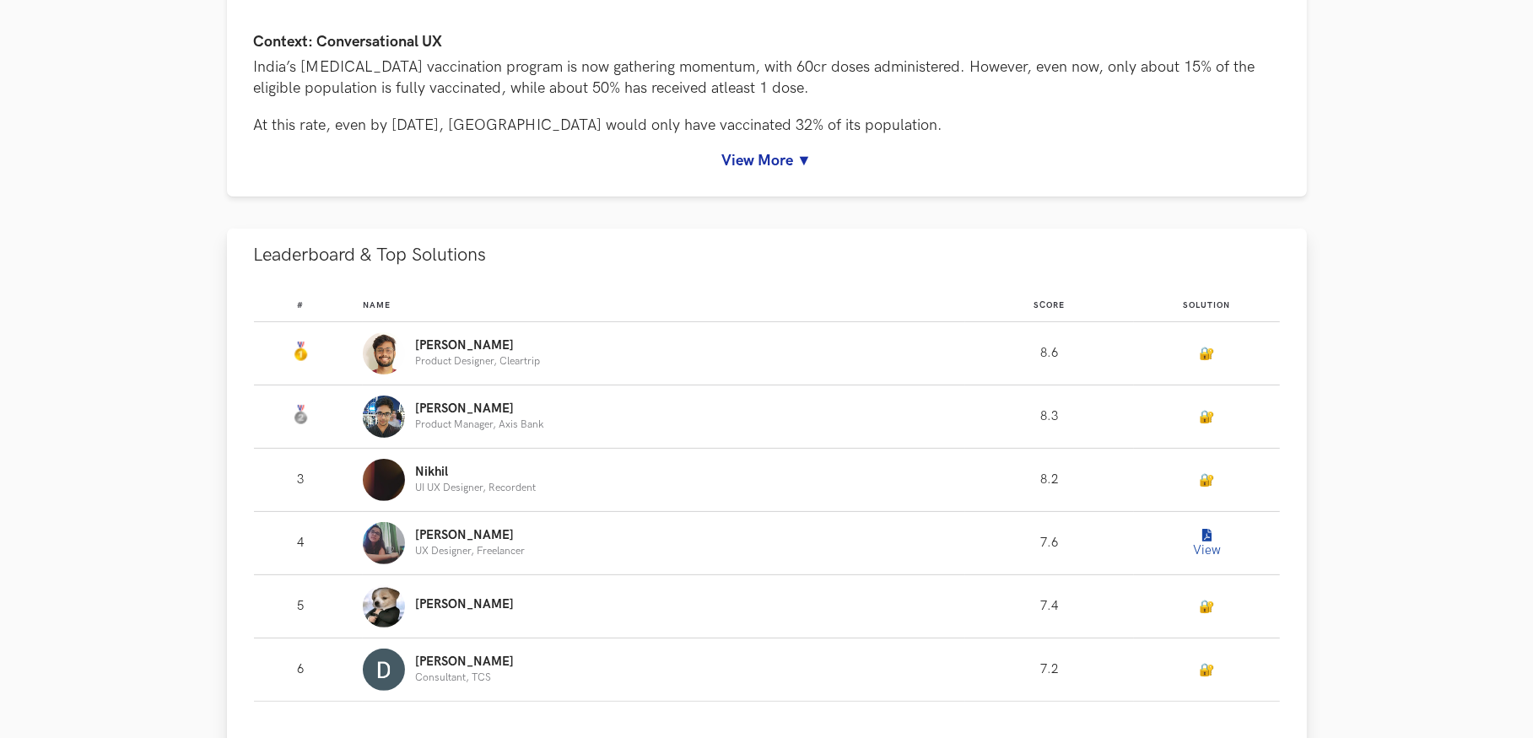
click at [1200, 424] on link "🔐" at bounding box center [1206, 417] width 15 height 14
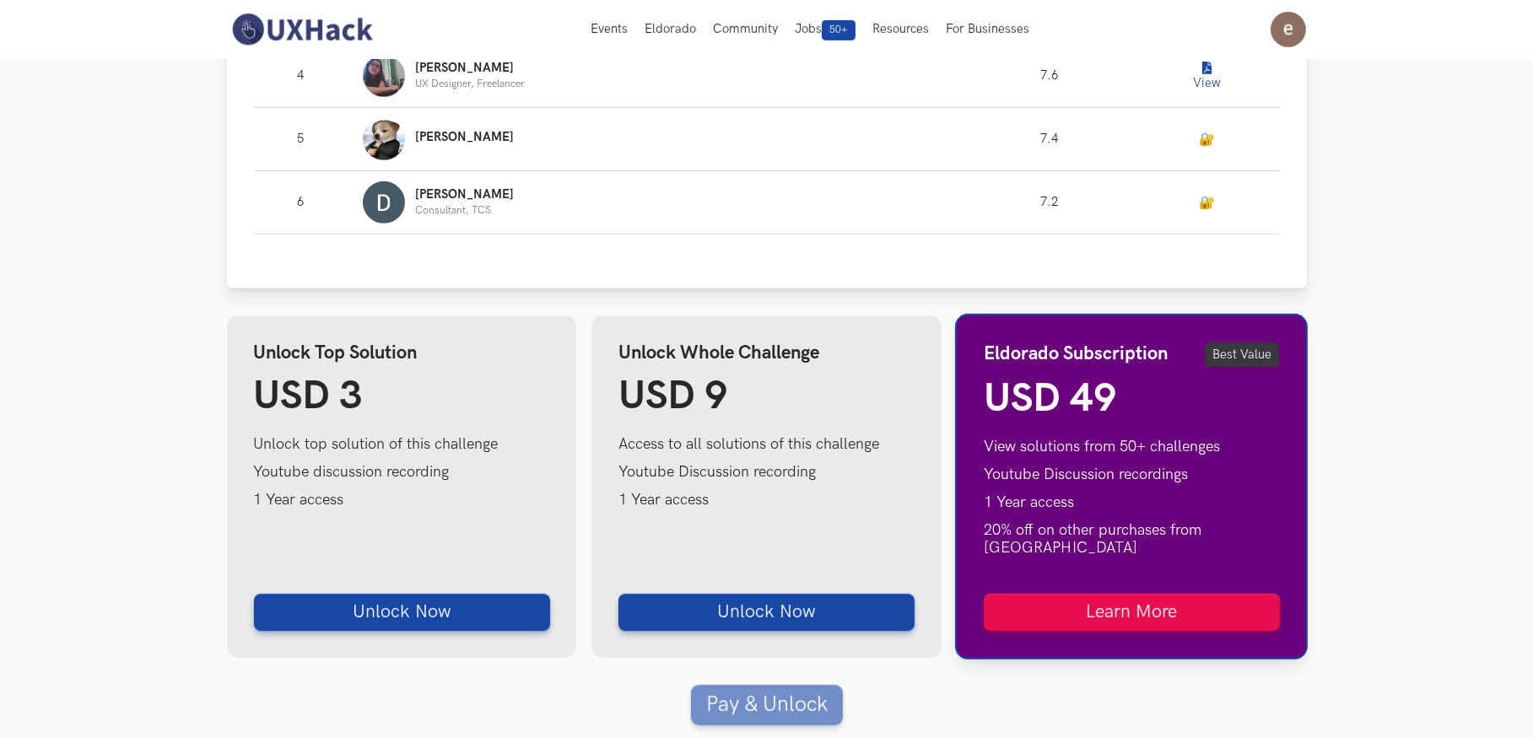
scroll to position [1142, 0]
